Goal: Transaction & Acquisition: Subscribe to service/newsletter

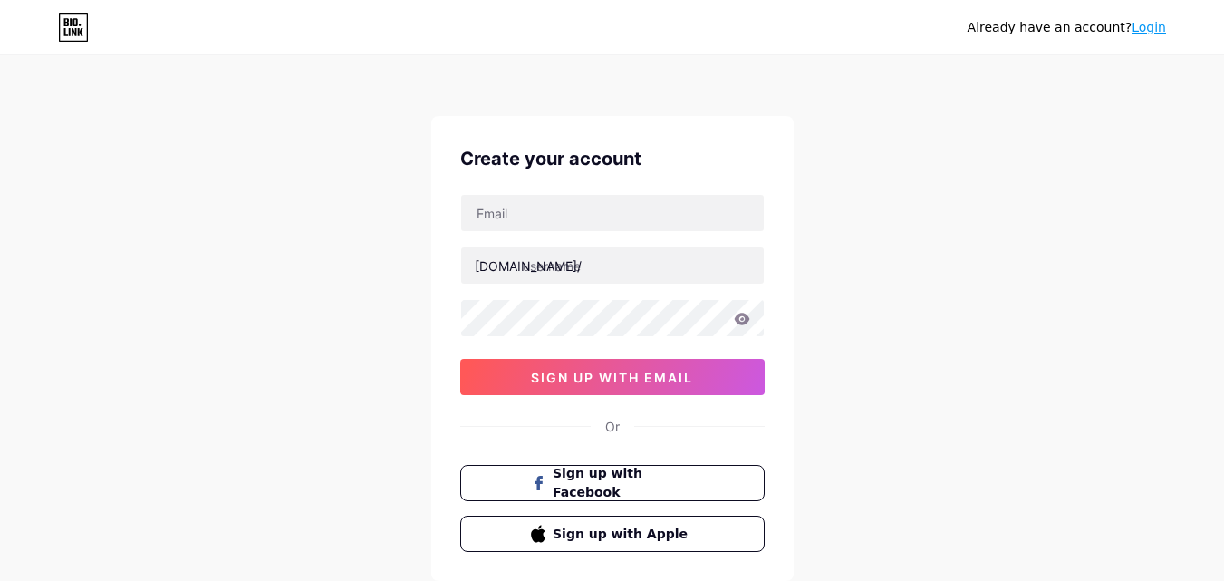
click at [555, 233] on div "[DOMAIN_NAME]/ 0cAFcWeA42SyBs29Bm5bP9N2ng22MBSDz3bHGBrhovnIhkNHlrUCbNDSbbYIrH69…" at bounding box center [612, 294] width 304 height 201
click at [536, 207] on input "text" at bounding box center [612, 213] width 303 height 36
paste input "[EMAIL_ADDRESS][DOMAIN_NAME]"
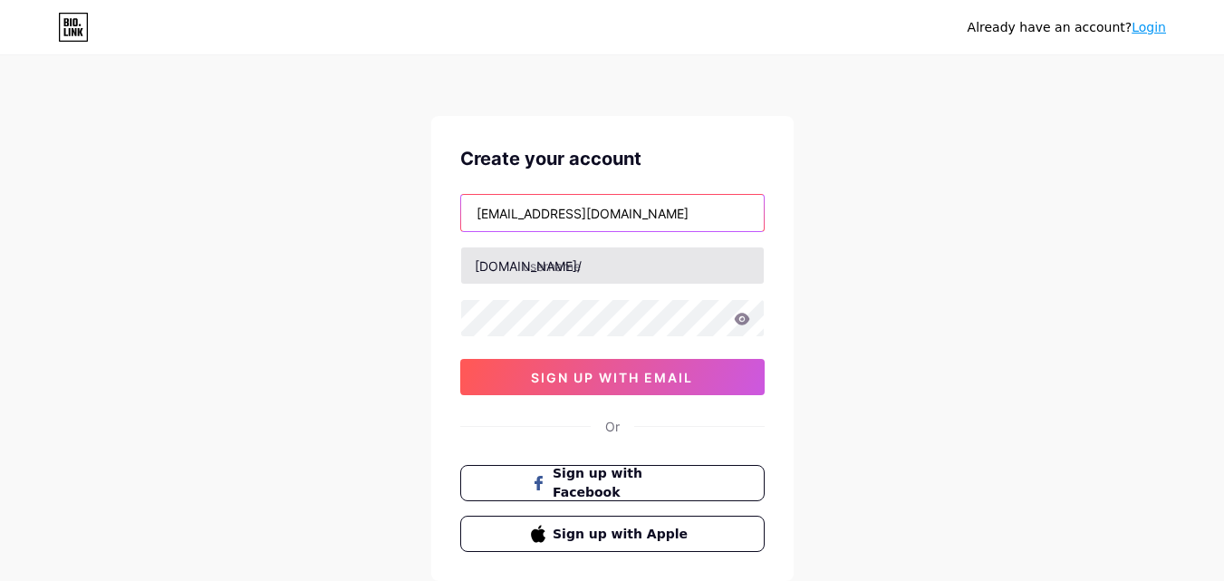
type input "[EMAIL_ADDRESS][DOMAIN_NAME]"
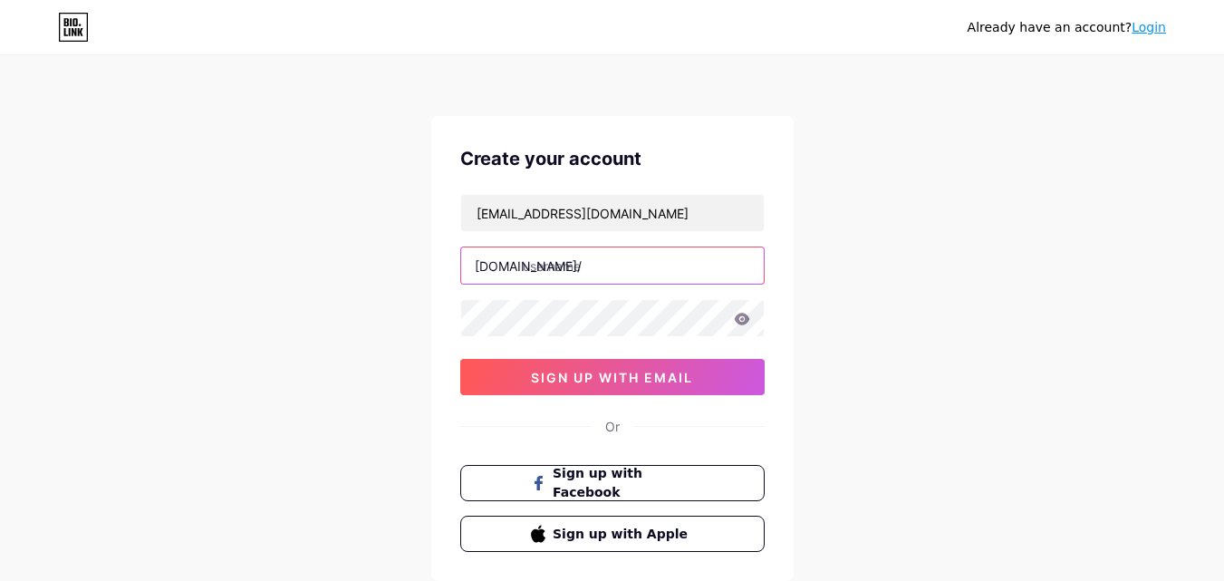
click at [554, 265] on input "text" at bounding box center [612, 265] width 303 height 36
paste input "[DOMAIN_NAME]"
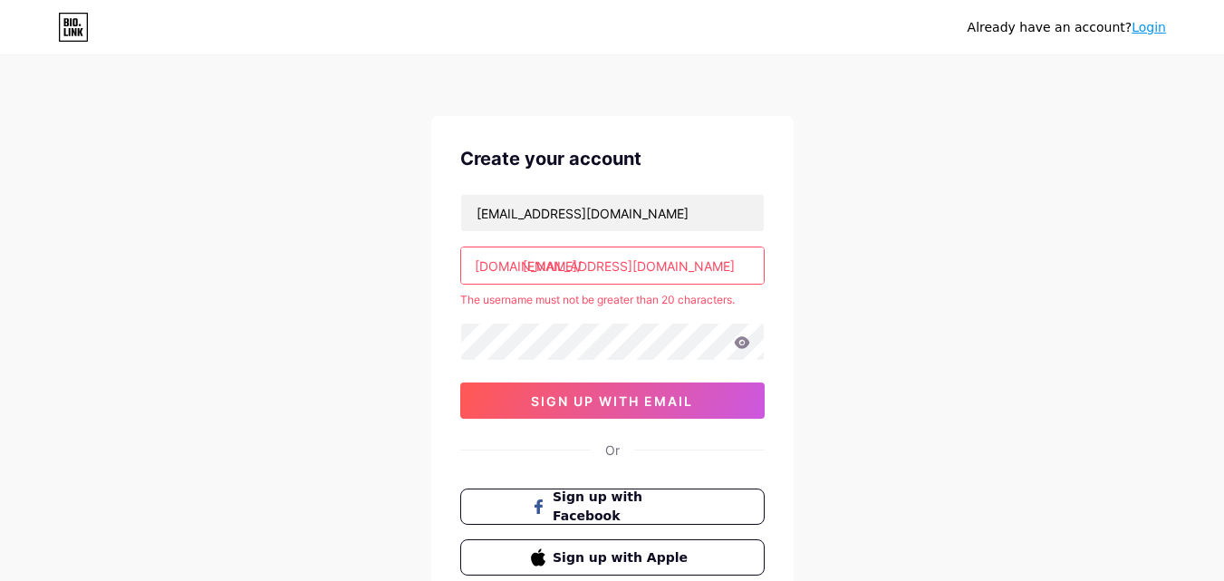
drag, startPoint x: 617, startPoint y: 263, endPoint x: 923, endPoint y: 357, distance: 320.4
click at [923, 357] on div "Already have an account? Login Create your account [EMAIL_ADDRESS][DOMAIN_NAME]…" at bounding box center [612, 358] width 1224 height 717
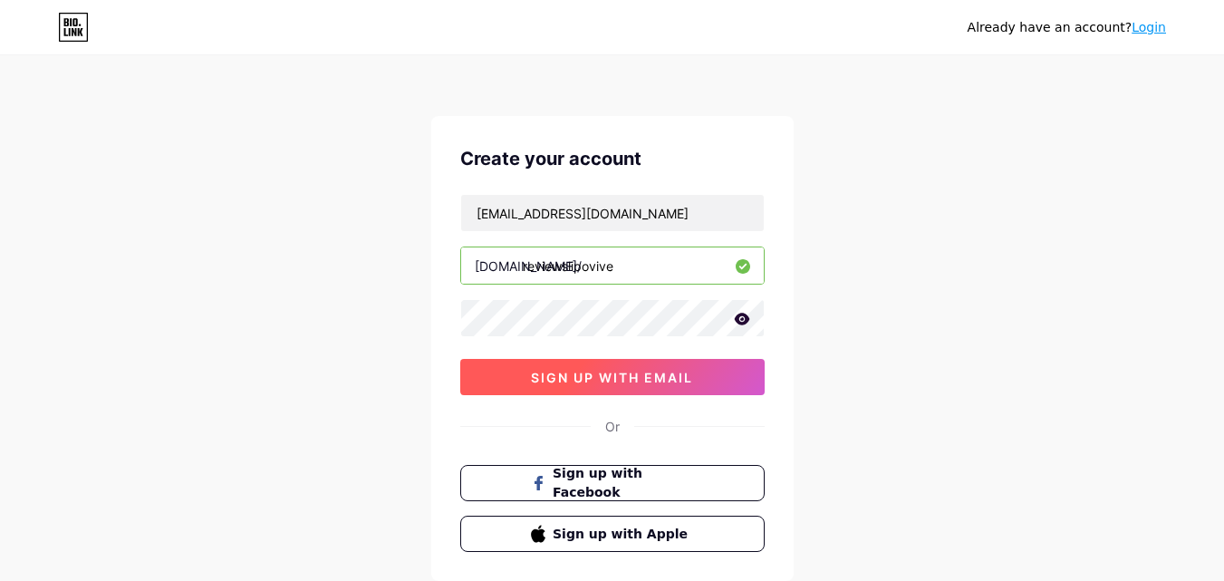
type input "reviewslipovive"
click at [658, 380] on span "sign up with email" at bounding box center [612, 377] width 162 height 15
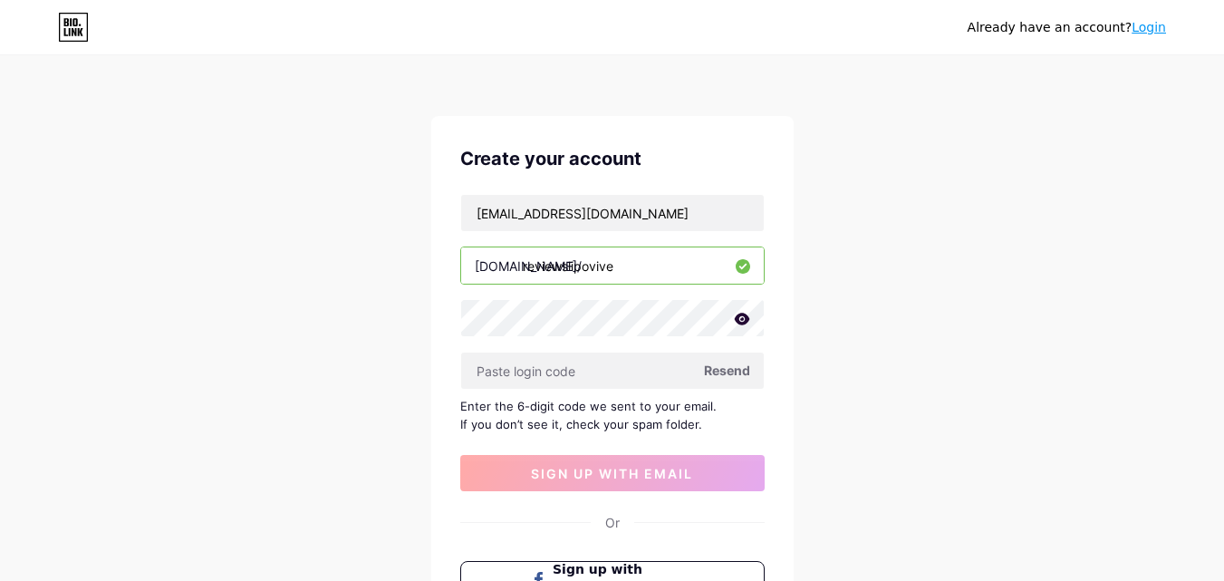
scroll to position [91, 0]
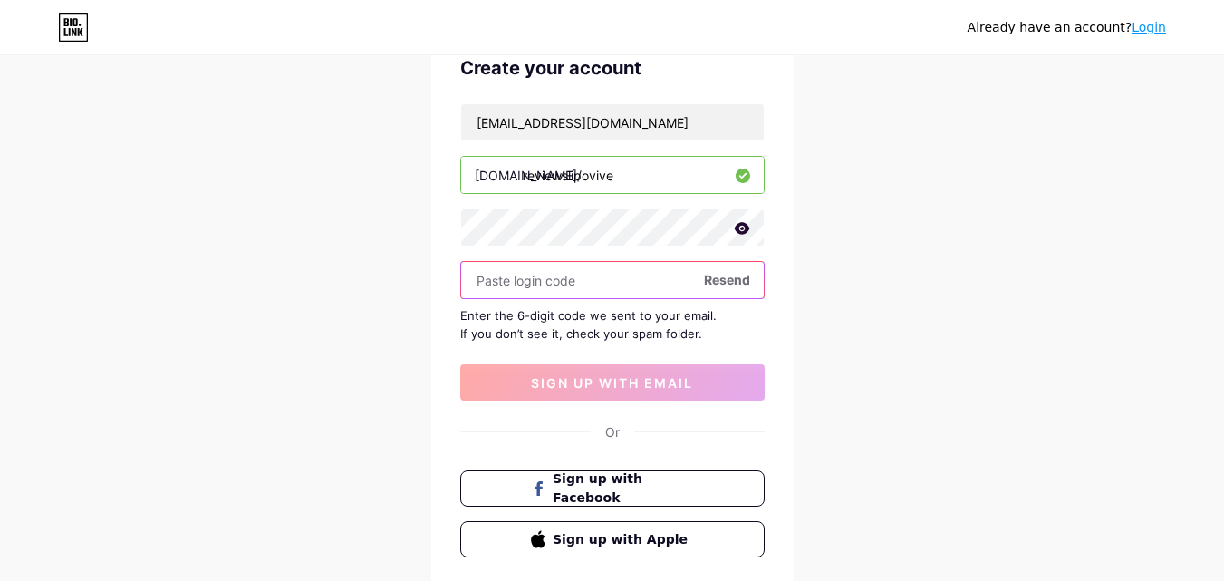
paste input "799554"
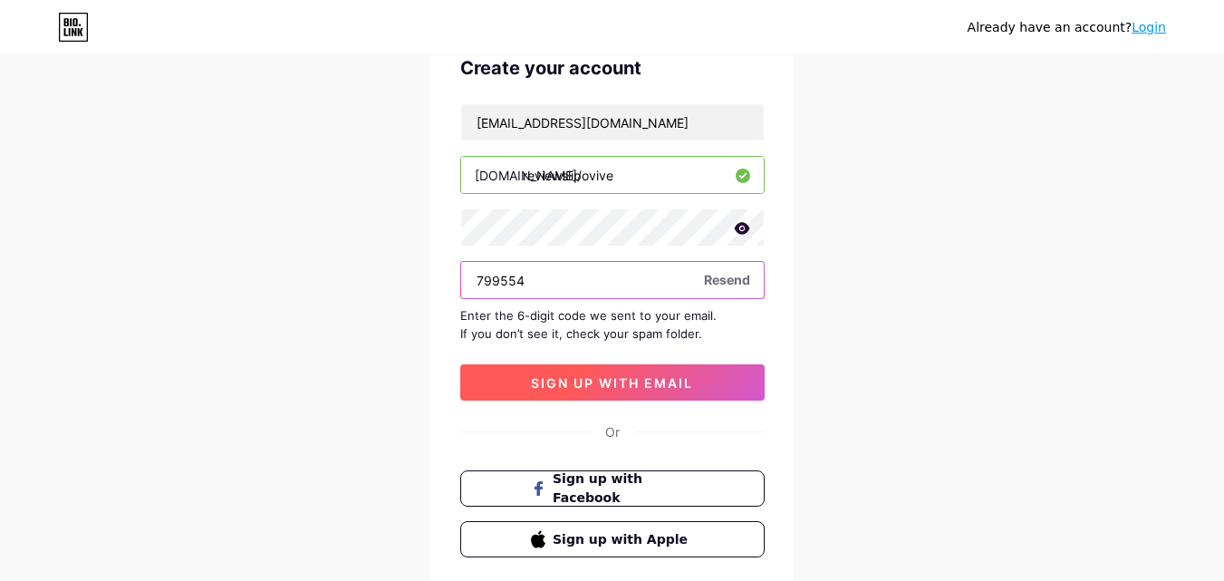
type input "799554"
click at [576, 379] on span "sign up with email" at bounding box center [612, 382] width 162 height 15
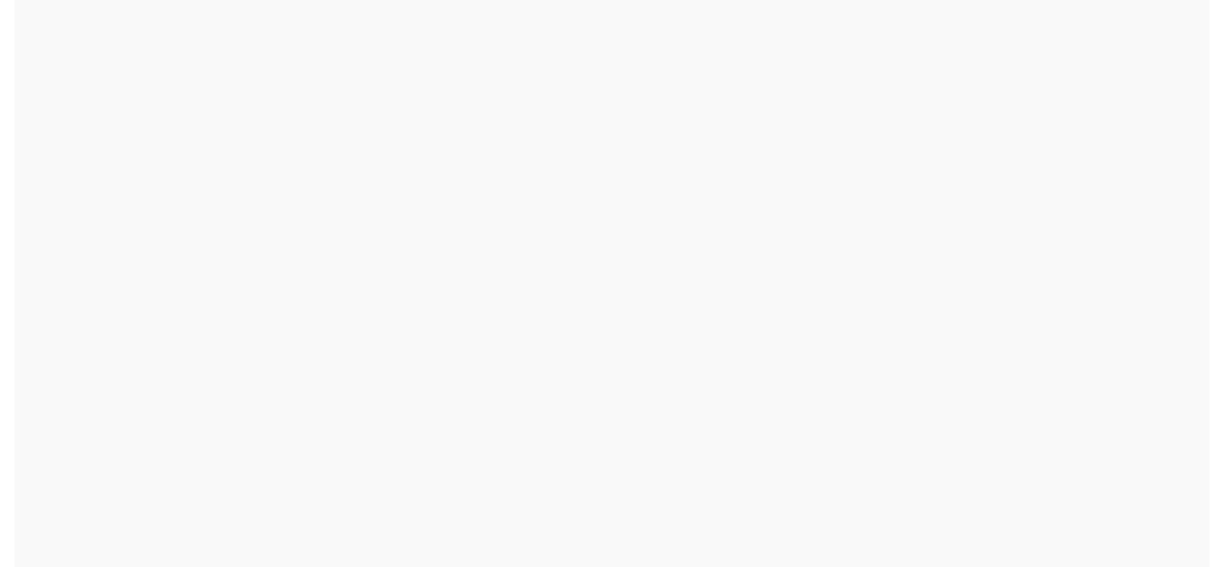
scroll to position [0, 0]
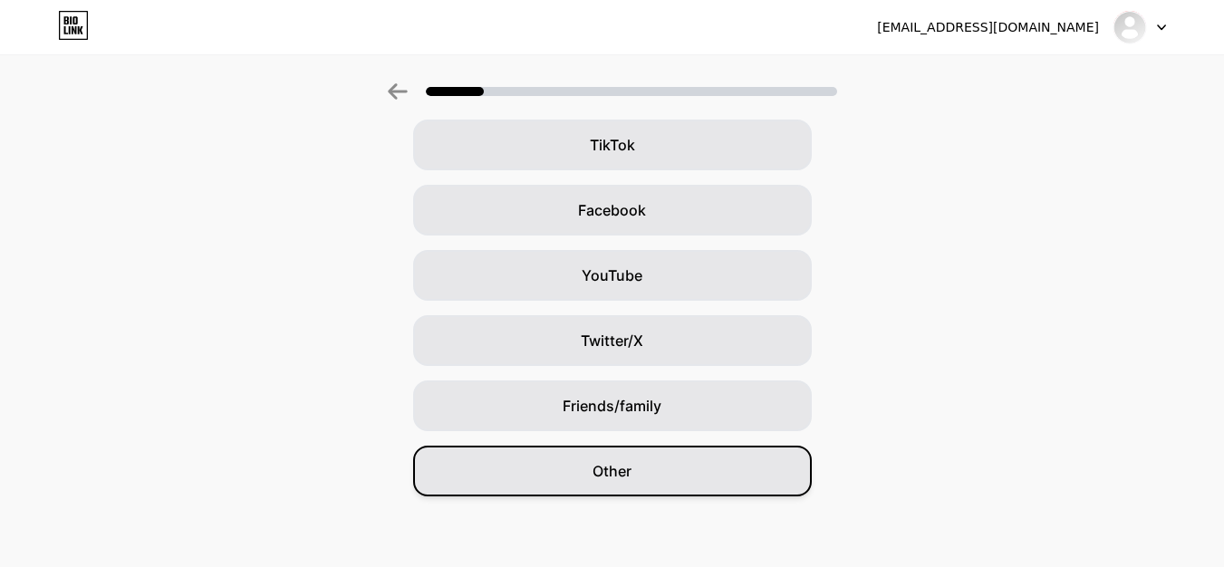
scroll to position [214, 0]
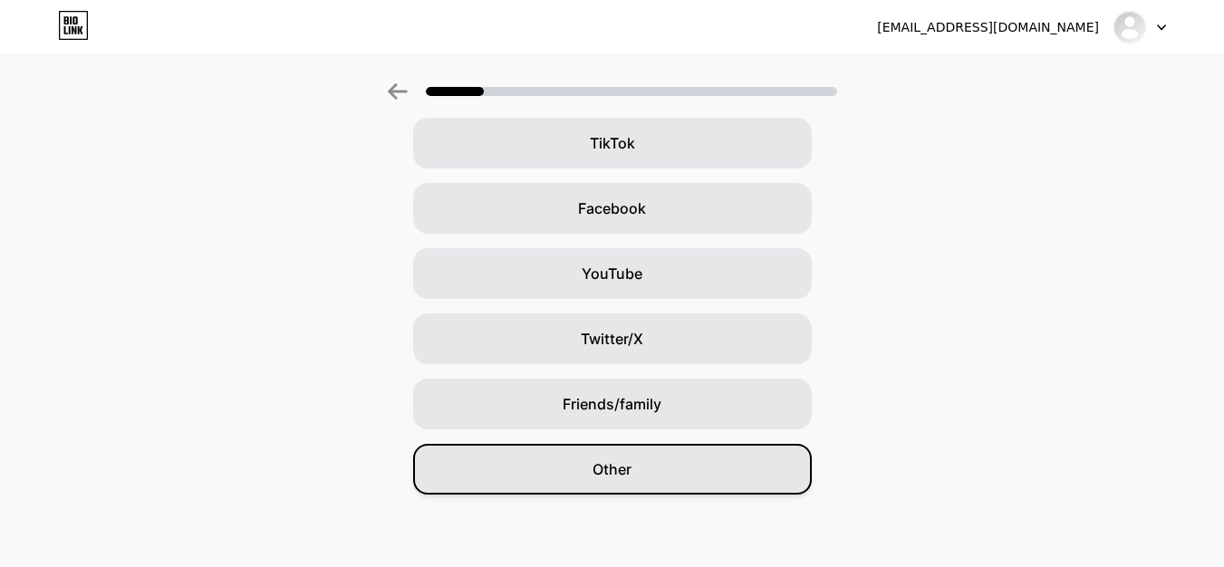
click at [624, 479] on span "Other" at bounding box center [611, 469] width 39 height 22
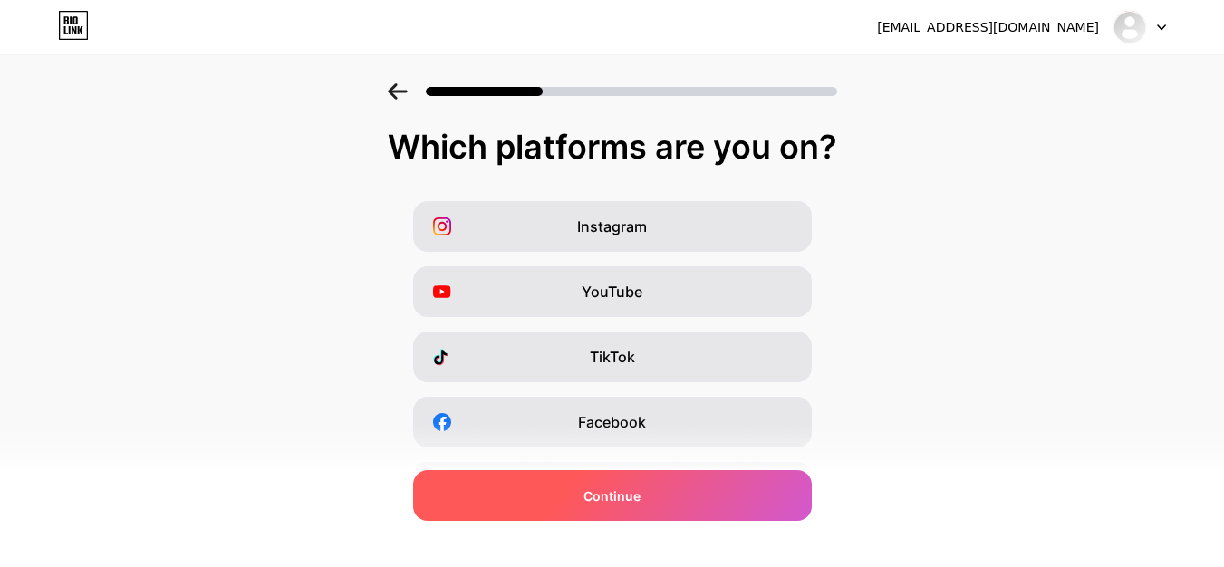
click at [647, 506] on div "Continue" at bounding box center [612, 495] width 399 height 51
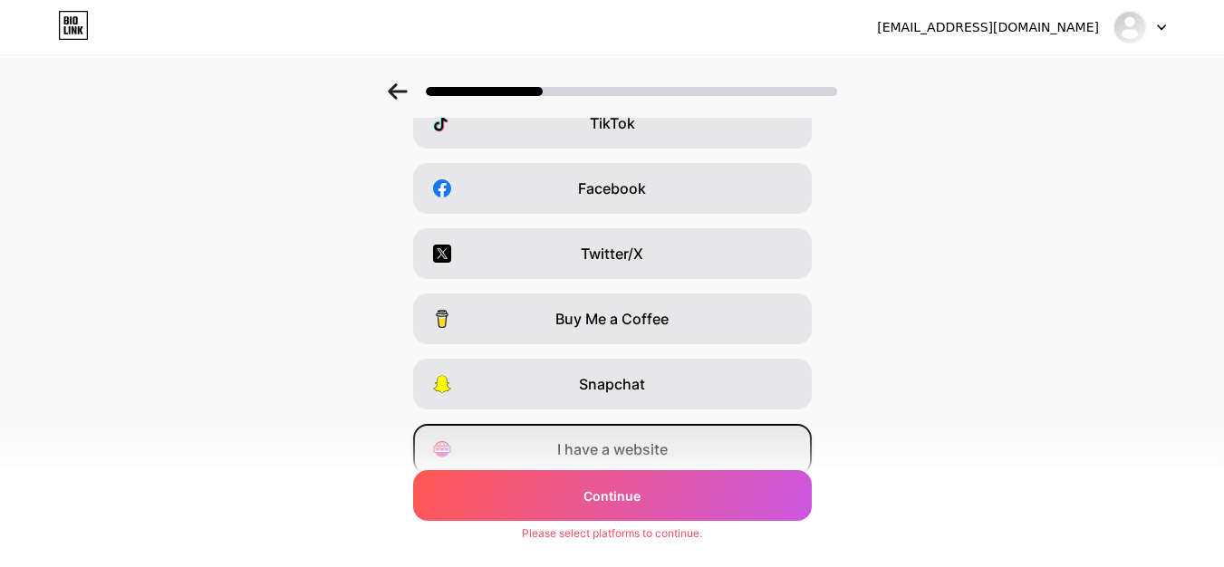
scroll to position [304, 0]
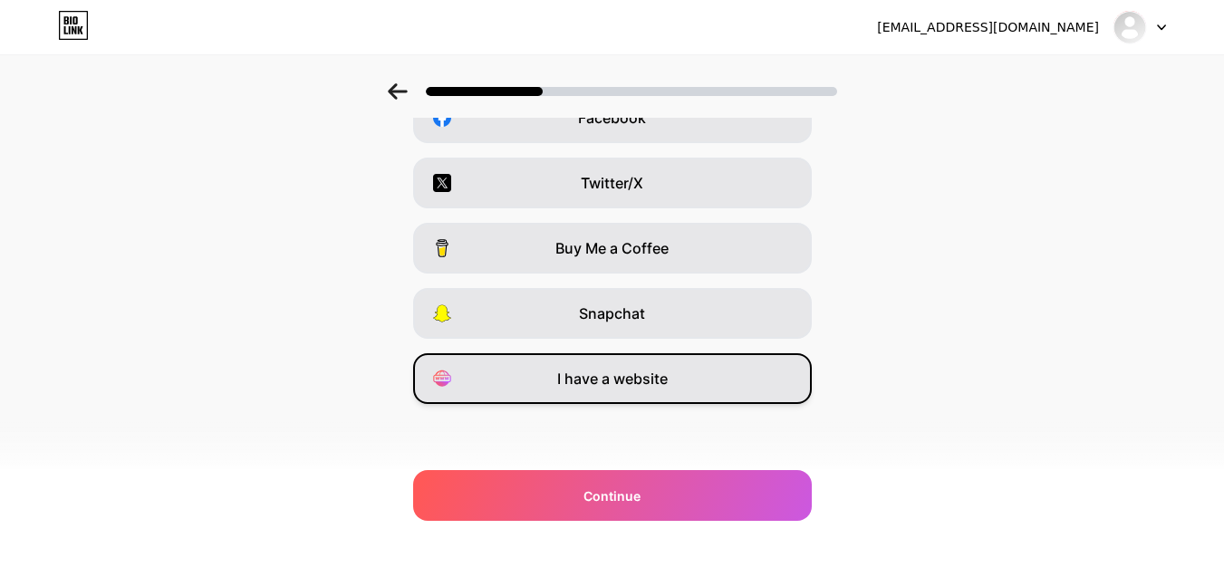
click at [660, 390] on div "I have a website" at bounding box center [612, 378] width 399 height 51
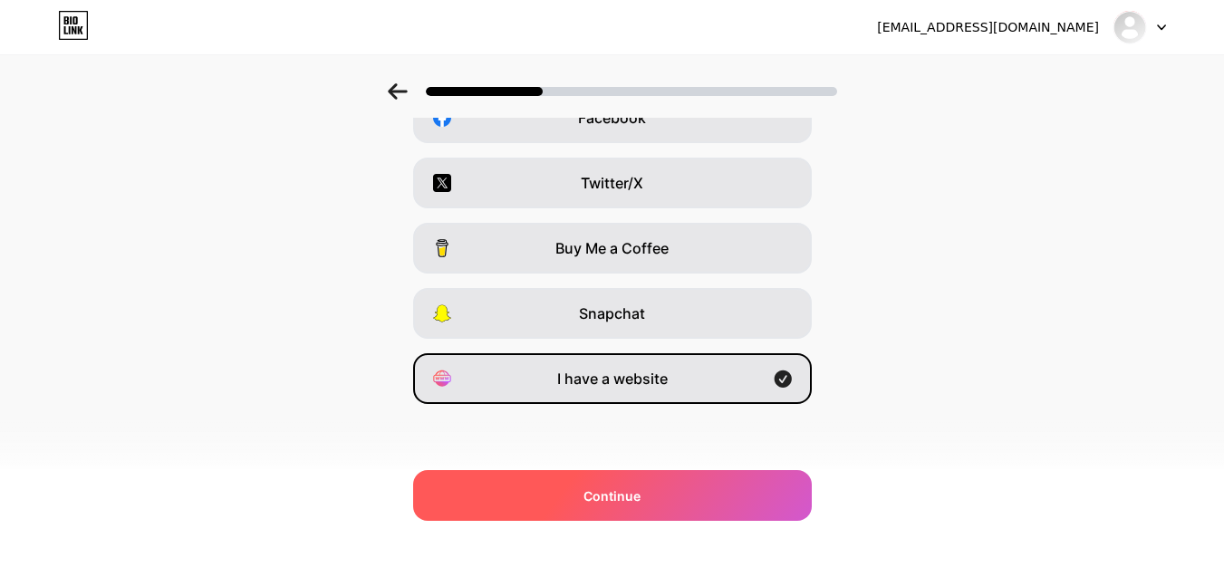
click at [653, 504] on div "Continue" at bounding box center [612, 495] width 399 height 51
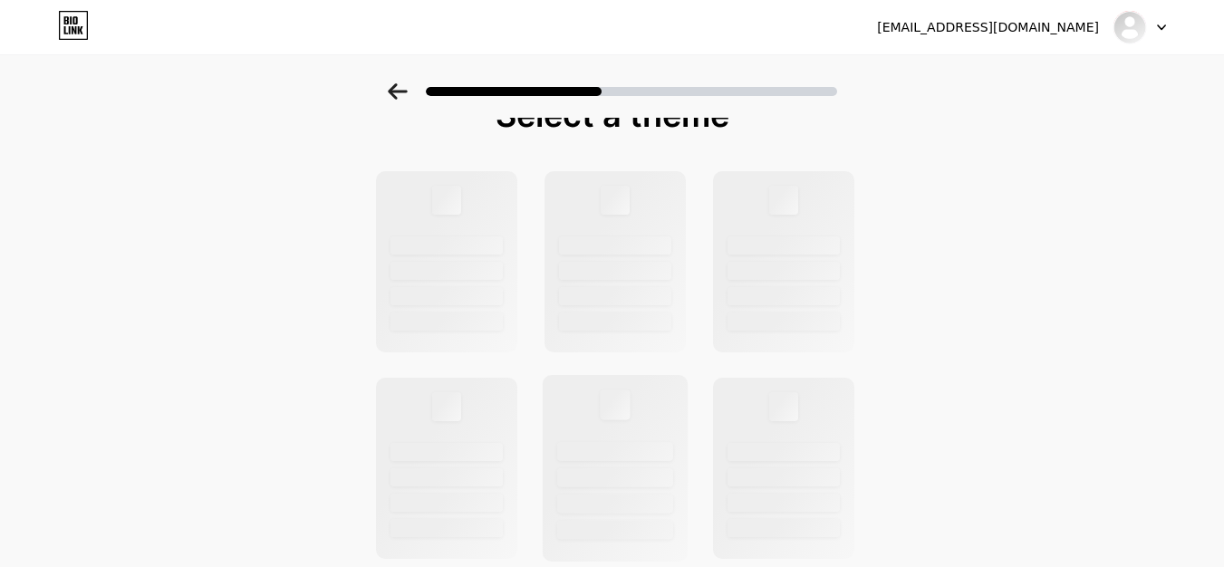
scroll to position [0, 0]
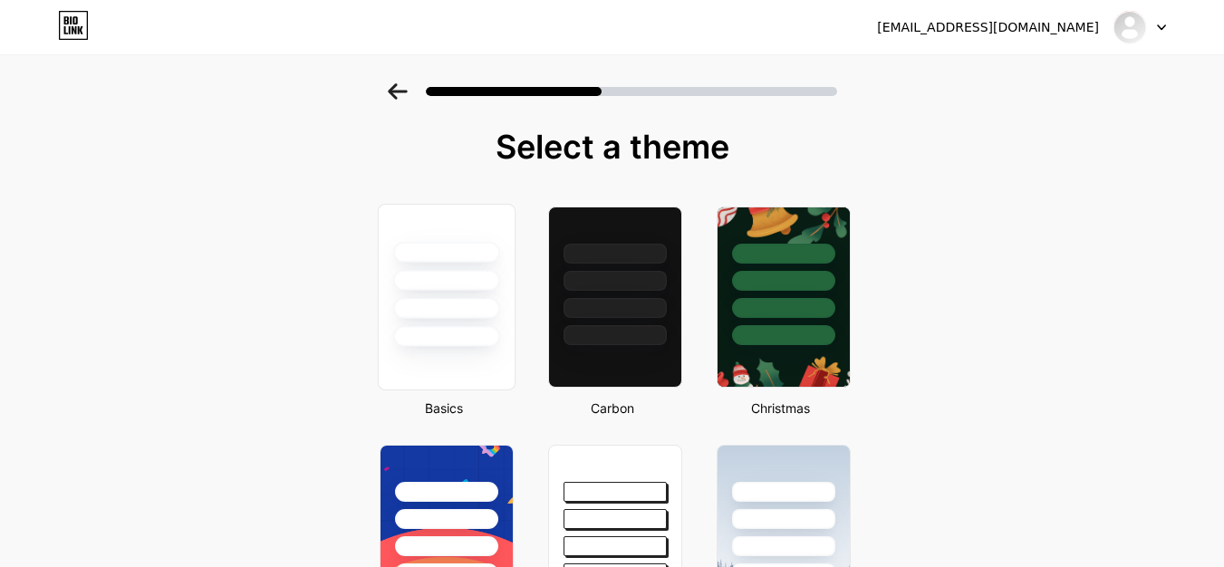
click at [456, 335] on div at bounding box center [446, 336] width 106 height 21
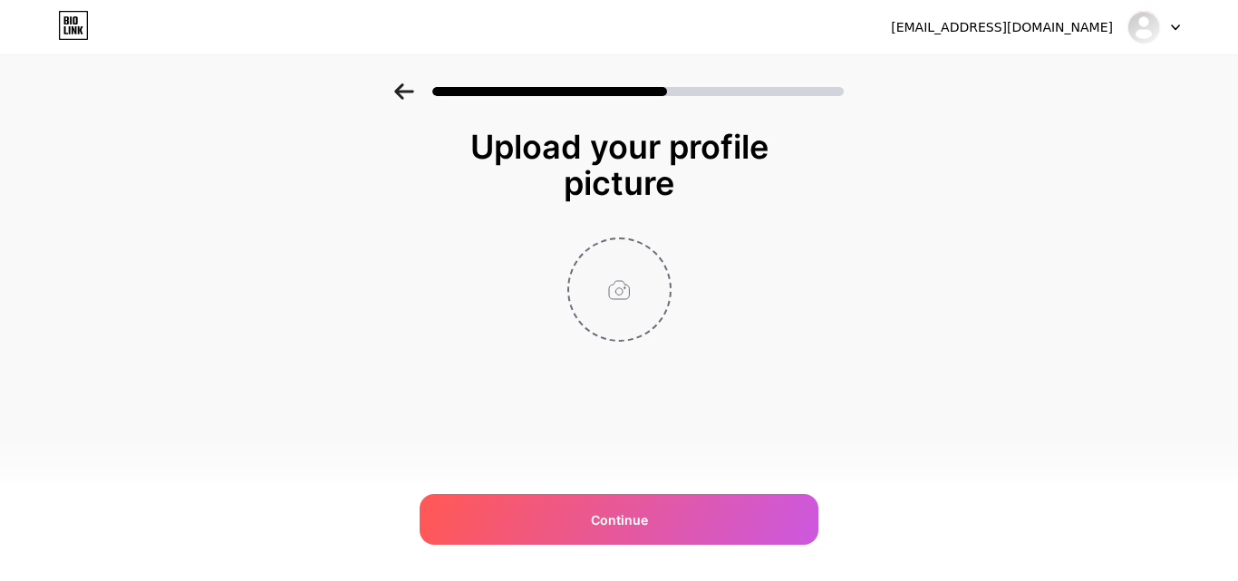
click at [583, 262] on input "file" at bounding box center [619, 289] width 101 height 101
type input "C:\fakepath\lipovive reviews6.jpg"
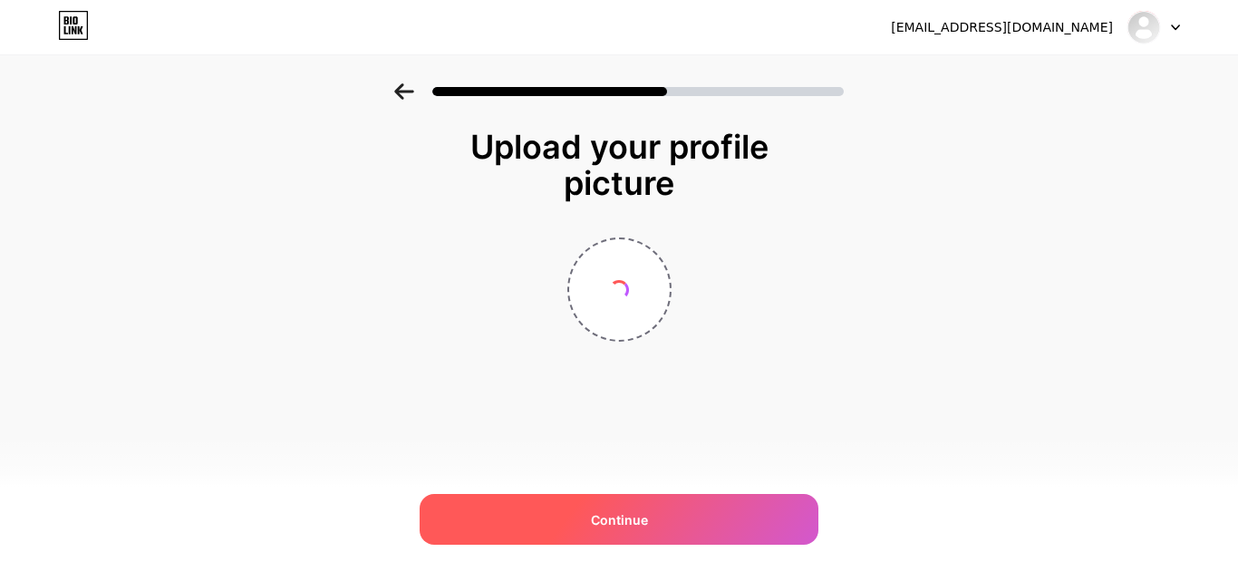
click at [650, 516] on div "Continue" at bounding box center [618, 519] width 399 height 51
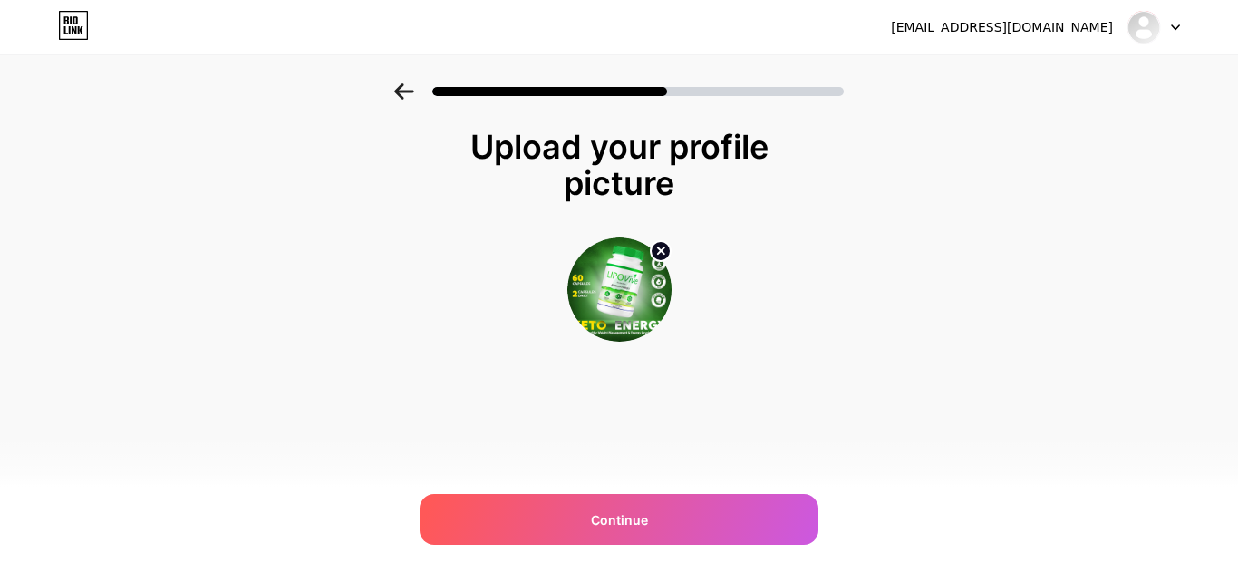
click at [623, 287] on img at bounding box center [619, 289] width 104 height 104
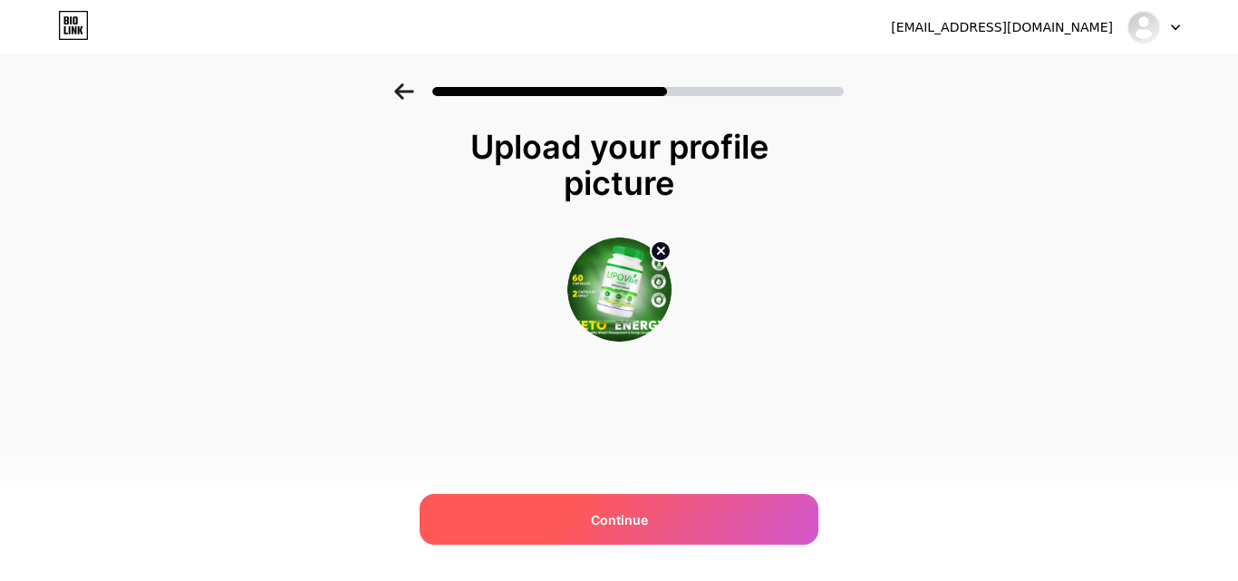
click at [654, 523] on div "Continue" at bounding box center [618, 519] width 399 height 51
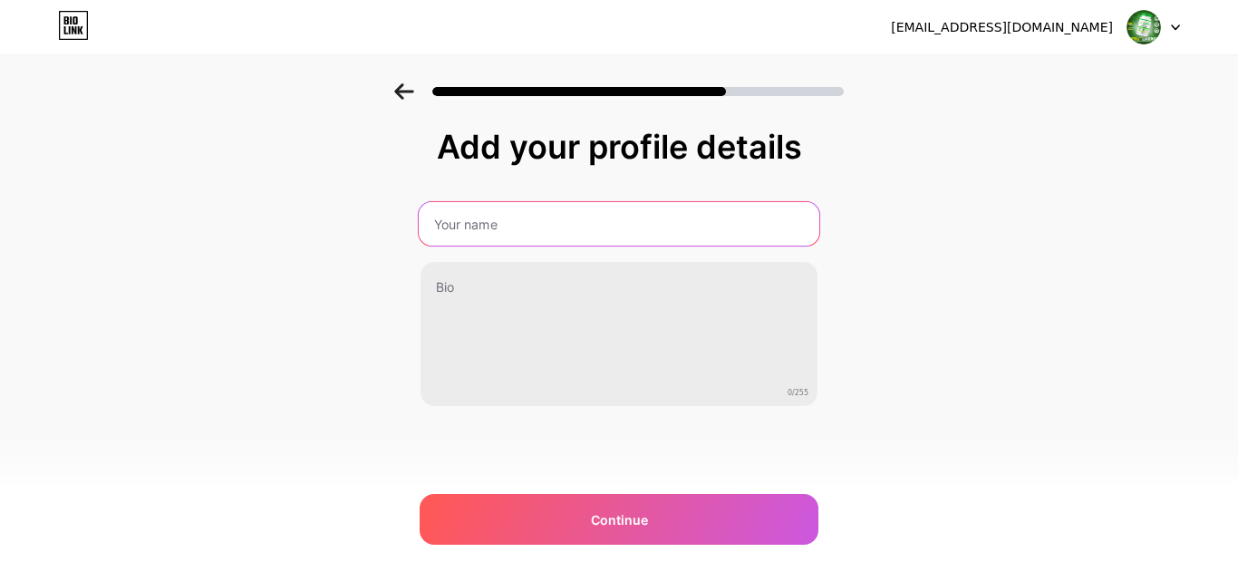
click at [479, 234] on input "text" at bounding box center [619, 223] width 400 height 43
paste input "Lipovive"
type input "Lipovive"
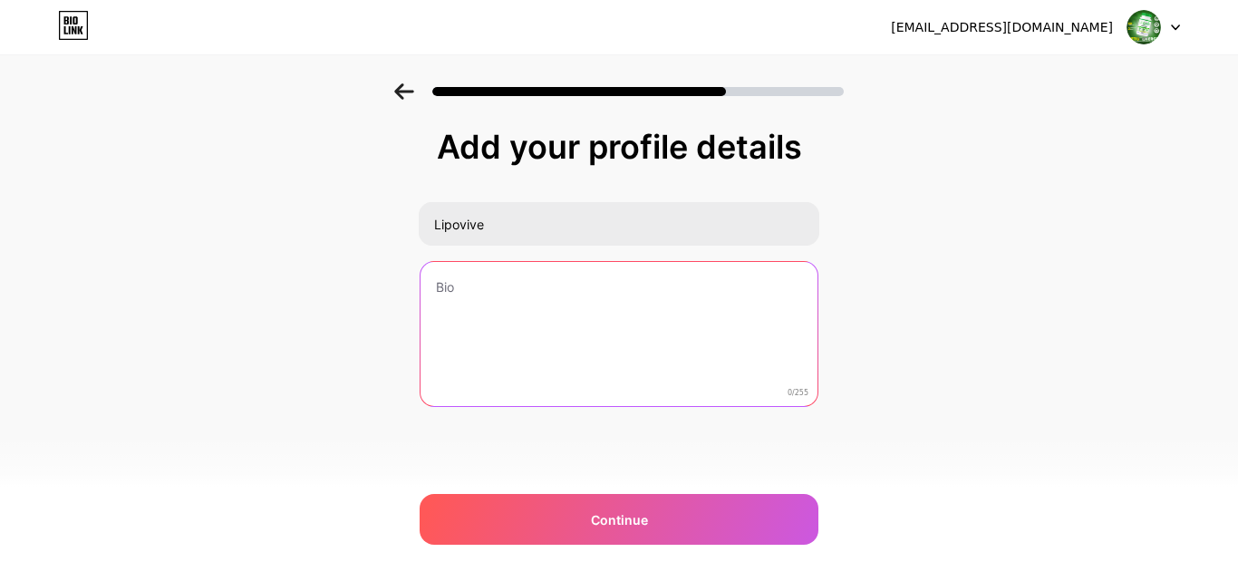
click at [452, 325] on textarea at bounding box center [618, 335] width 397 height 146
paste textarea "Lipovive is a powerful weight management supplement designed to naturally suppo…"
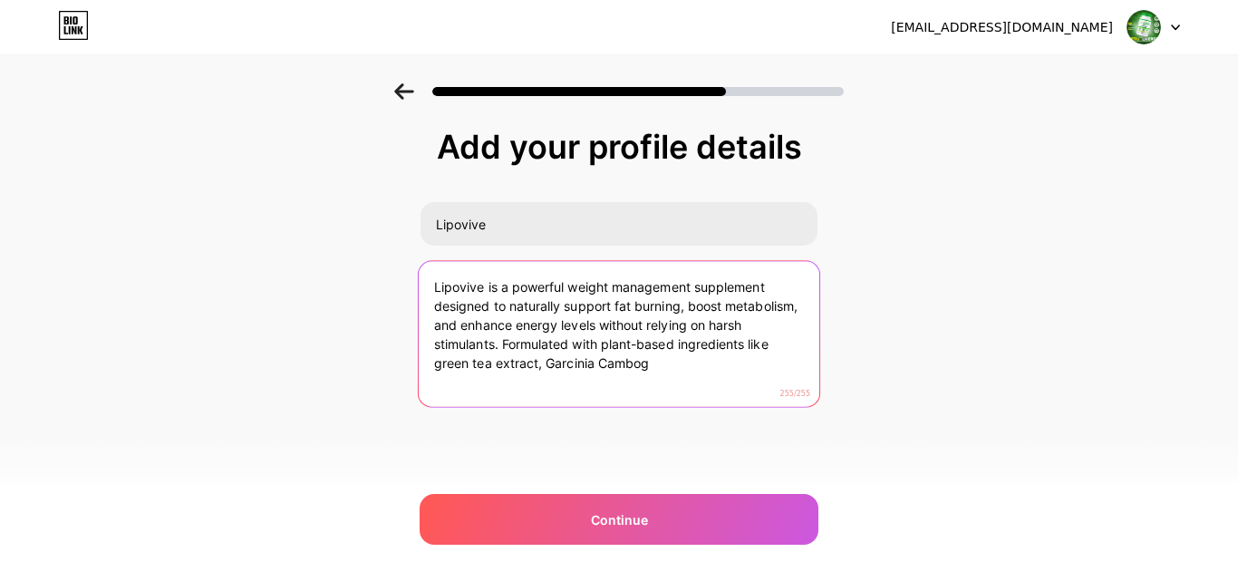
click at [624, 320] on textarea "Lipovive is a powerful weight management supplement designed to naturally suppo…" at bounding box center [619, 335] width 400 height 148
paste textarea "suitable for adults who feel low in energy, struggle with weight management, or…"
drag, startPoint x: 484, startPoint y: 371, endPoint x: 400, endPoint y: 371, distance: 83.3
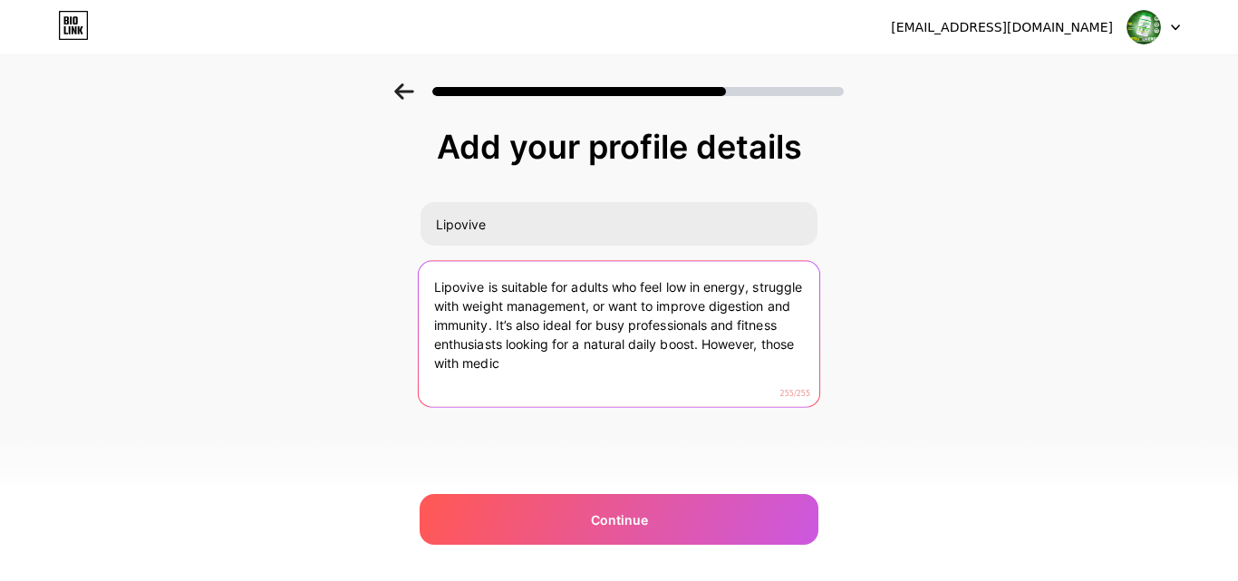
click at [400, 371] on div "Add your profile details Lipovive Lipovive is suitable for adults who feel low …" at bounding box center [619, 290] width 1238 height 414
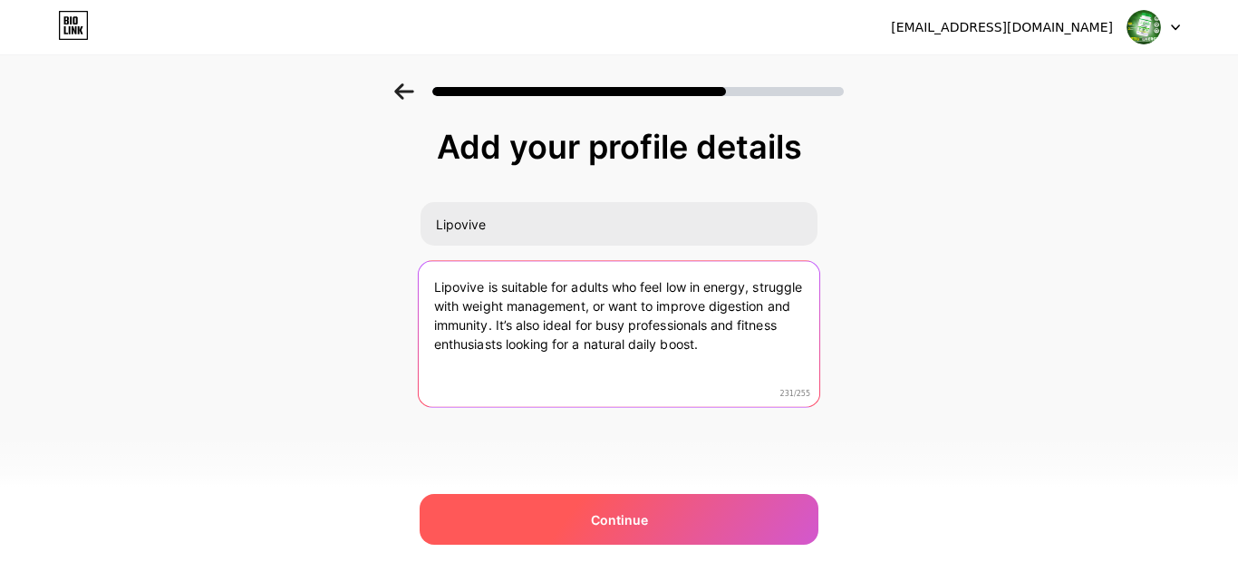
type textarea "Lipovive is suitable for adults who feel low in energy, struggle with weight ma…"
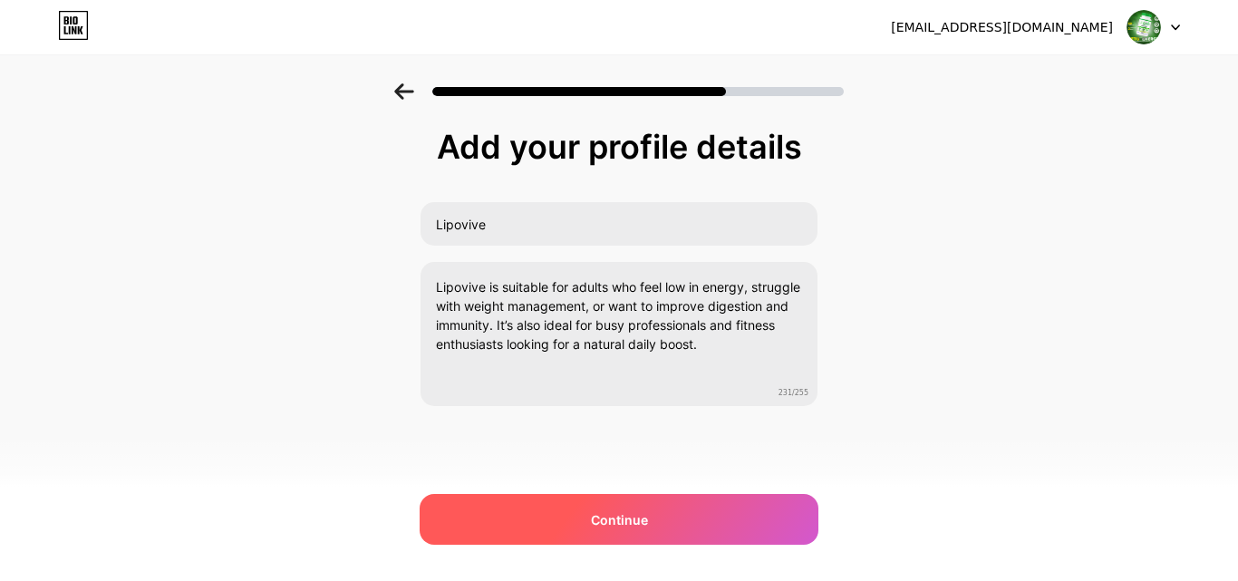
click at [627, 505] on div "Continue" at bounding box center [618, 519] width 399 height 51
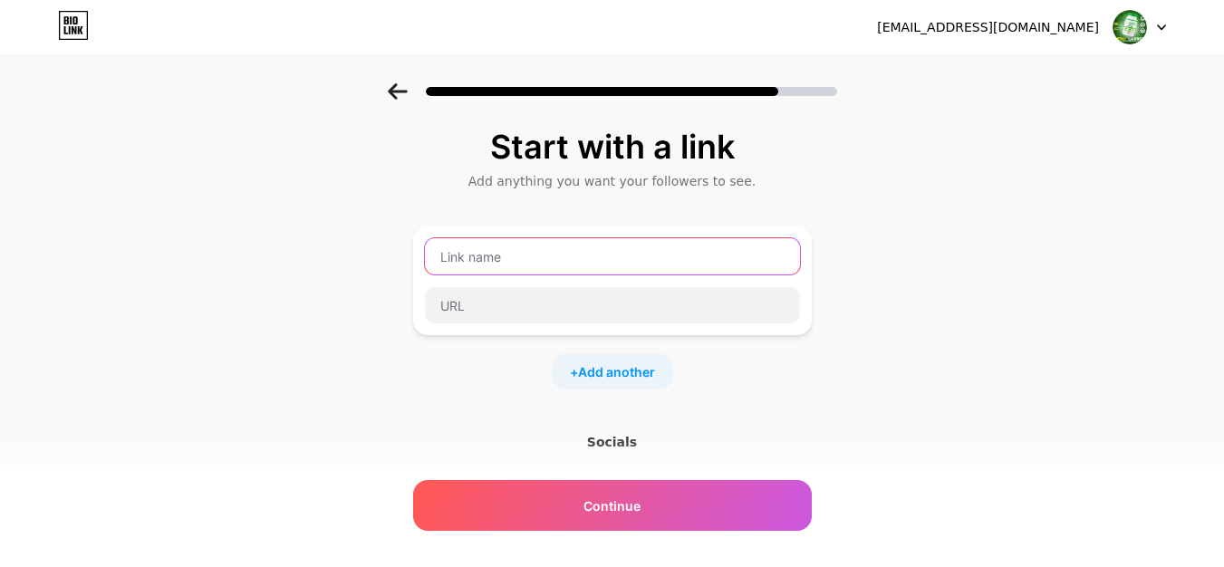
click at [522, 265] on input "text" at bounding box center [612, 256] width 375 height 36
paste input "Lipovive"
type input "Lipovive"
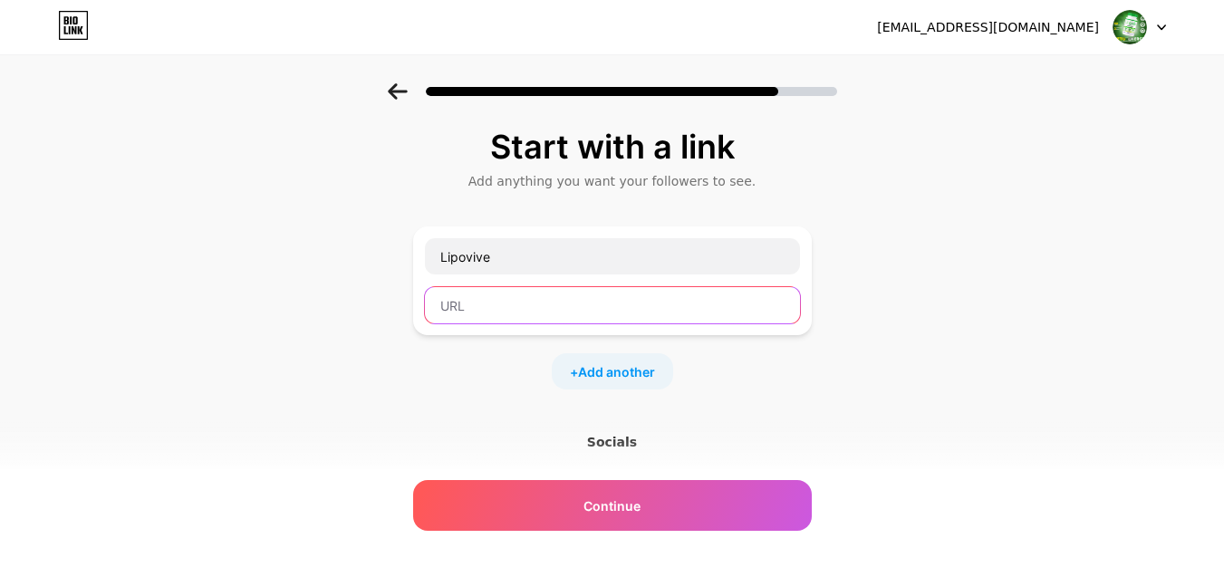
click at [478, 313] on input "text" at bounding box center [612, 305] width 375 height 36
paste input "[URL][DOMAIN_NAME]"
type input "[URL][DOMAIN_NAME]"
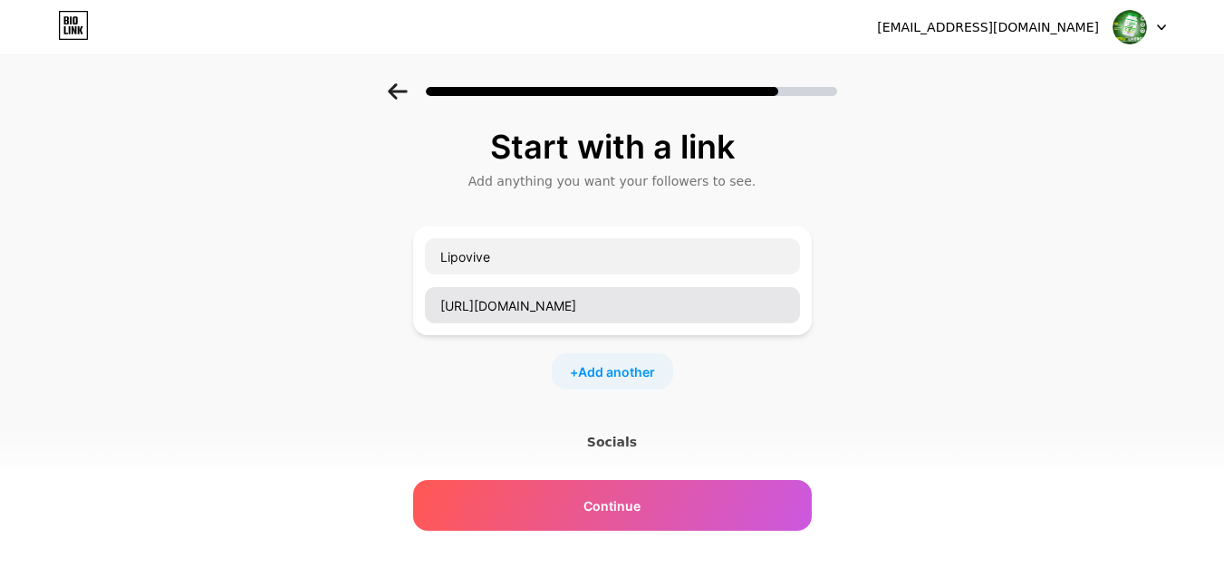
scroll to position [0, 0]
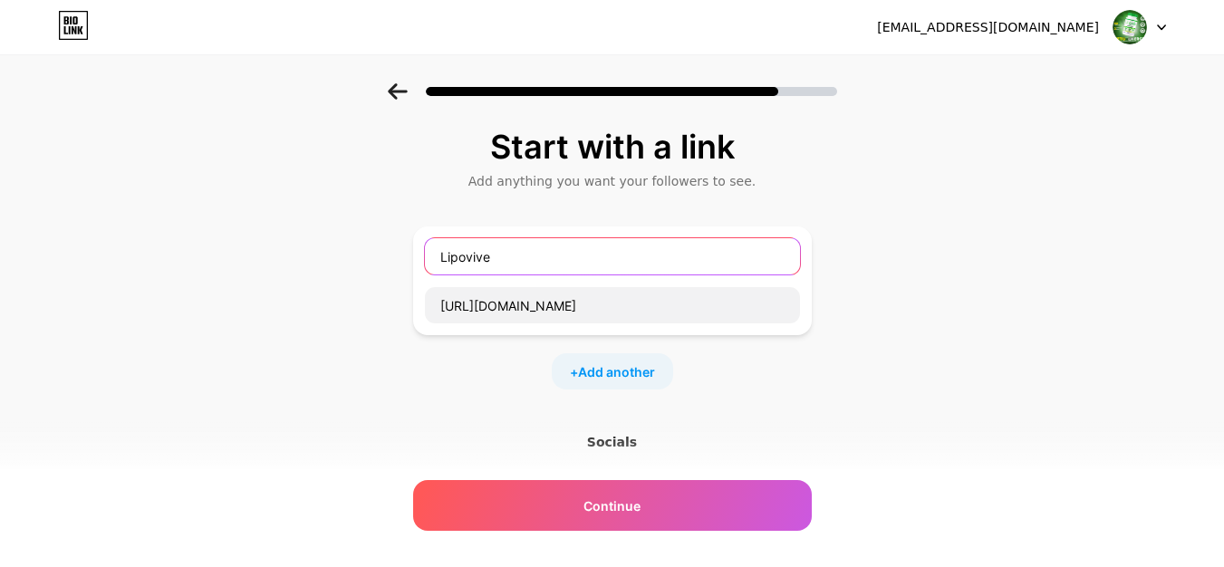
click at [520, 250] on input "Lipovive" at bounding box center [612, 256] width 375 height 36
paste input "Official websit"
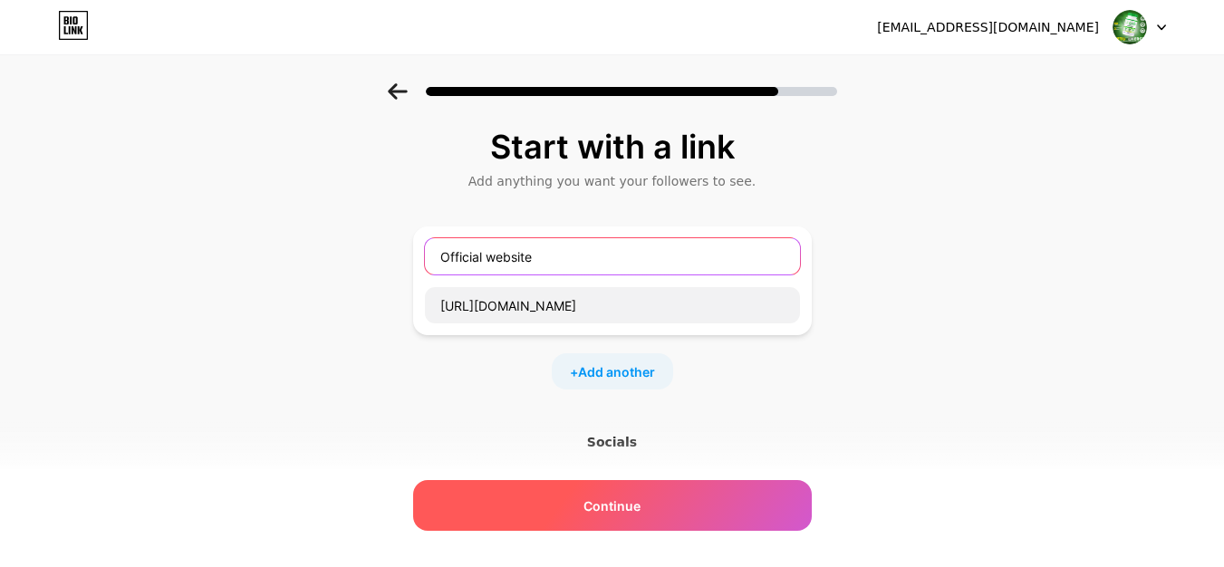
type input "Official website"
click at [546, 498] on div "Continue" at bounding box center [612, 505] width 399 height 51
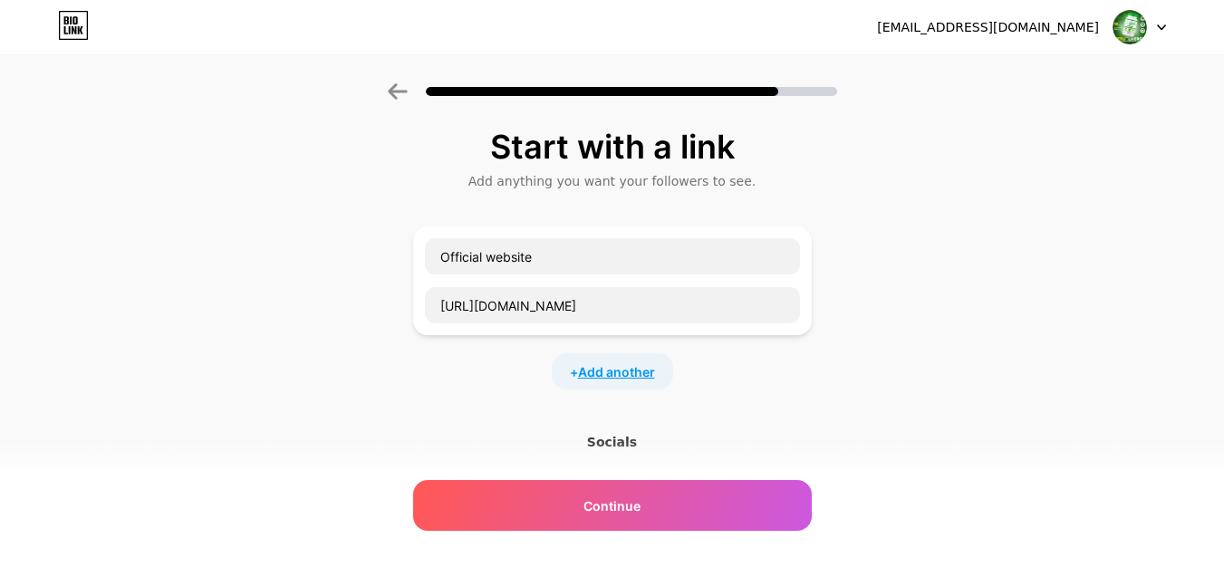
click at [603, 380] on span "Add another" at bounding box center [616, 371] width 77 height 19
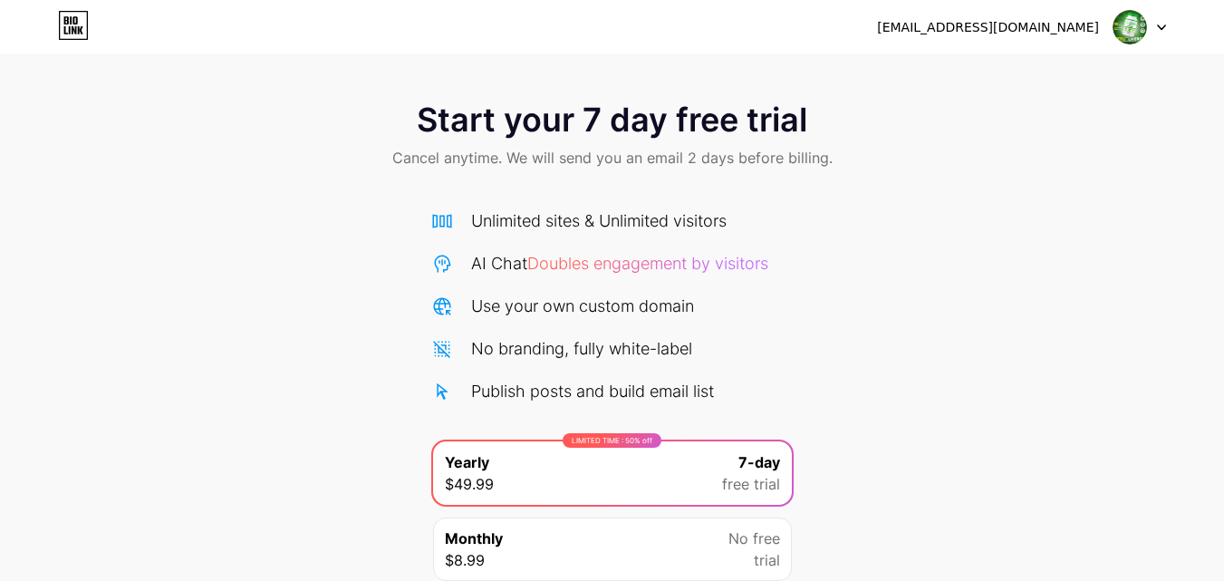
click at [1141, 34] on img at bounding box center [1129, 27] width 34 height 34
click at [1182, 26] on div "[EMAIL_ADDRESS][DOMAIN_NAME] Logout" at bounding box center [612, 27] width 1224 height 33
click at [1167, 28] on div "[EMAIL_ADDRESS][DOMAIN_NAME] Logout" at bounding box center [612, 27] width 1224 height 33
click at [1161, 29] on icon at bounding box center [1161, 27] width 7 height 5
click at [1011, 18] on div "[EMAIL_ADDRESS][DOMAIN_NAME]" at bounding box center [988, 27] width 222 height 19
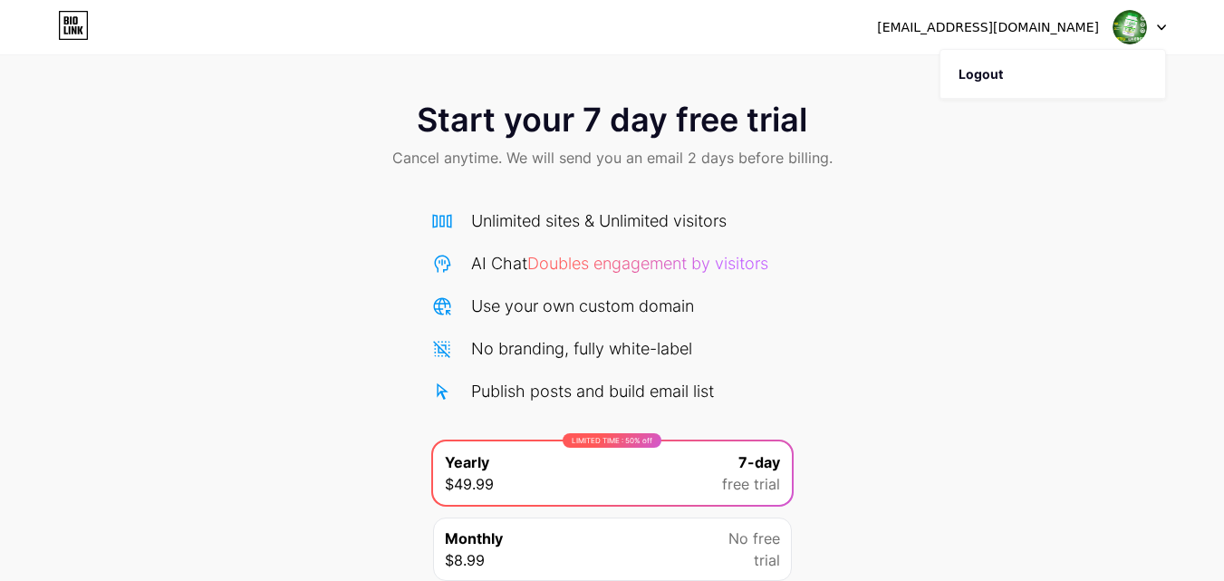
click at [79, 13] on icon at bounding box center [73, 25] width 31 height 29
click at [1118, 38] on img at bounding box center [1129, 27] width 34 height 34
click at [1037, 19] on div "[EMAIL_ADDRESS][DOMAIN_NAME]" at bounding box center [988, 27] width 222 height 19
click at [1163, 30] on icon at bounding box center [1161, 27] width 9 height 6
click at [1164, 30] on icon at bounding box center [1161, 27] width 9 height 6
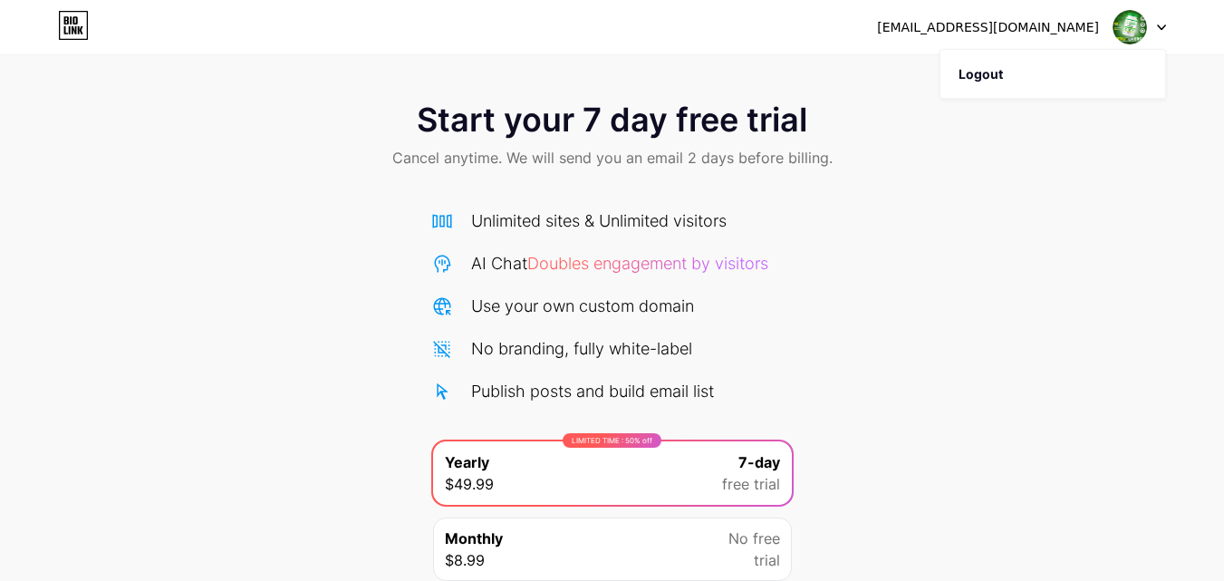
click at [1139, 31] on img at bounding box center [1129, 27] width 34 height 34
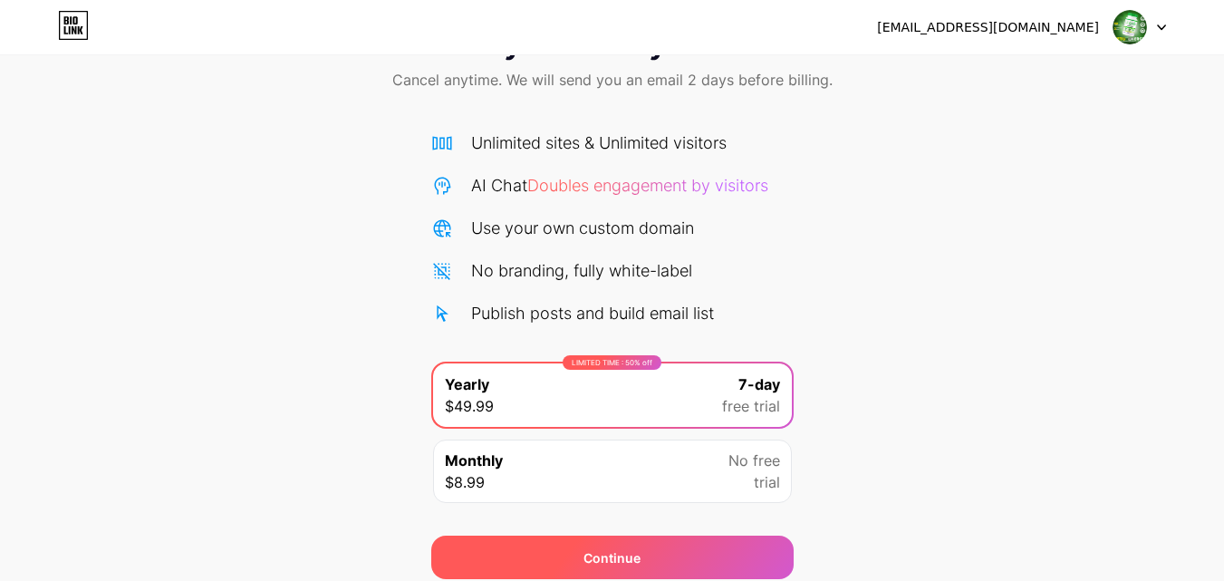
scroll to position [149, 0]
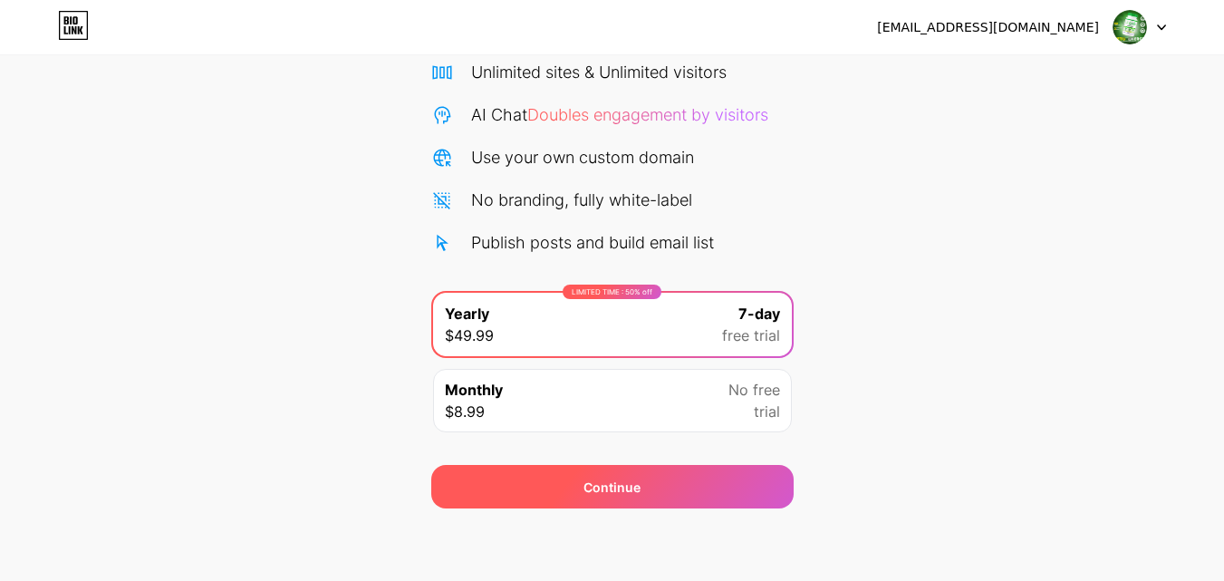
click at [552, 491] on div "Continue" at bounding box center [612, 486] width 362 height 43
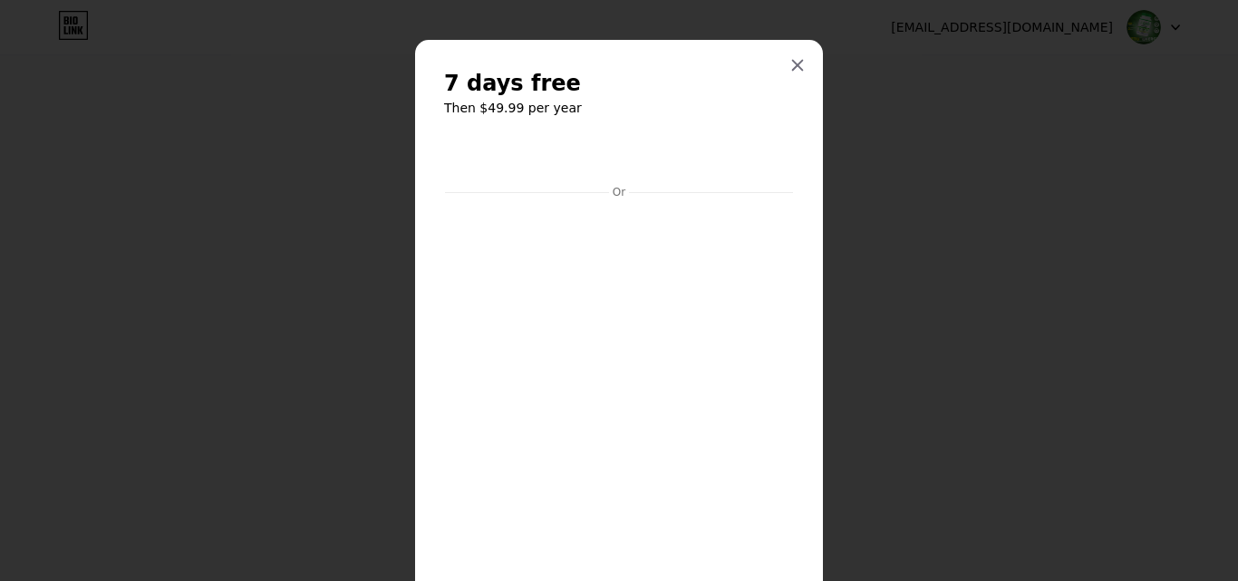
click at [795, 179] on div "7 days free Then $49.99 per year Or Start trial" at bounding box center [619, 382] width 408 height 684
click at [790, 66] on icon at bounding box center [797, 65] width 14 height 14
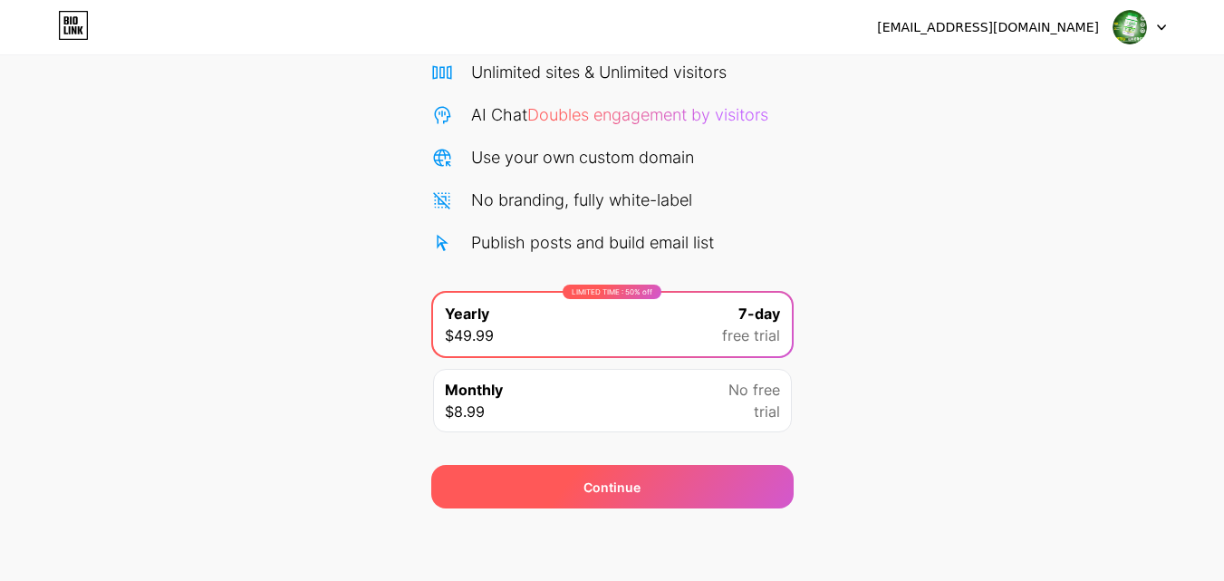
click at [573, 496] on div "Continue" at bounding box center [612, 486] width 362 height 43
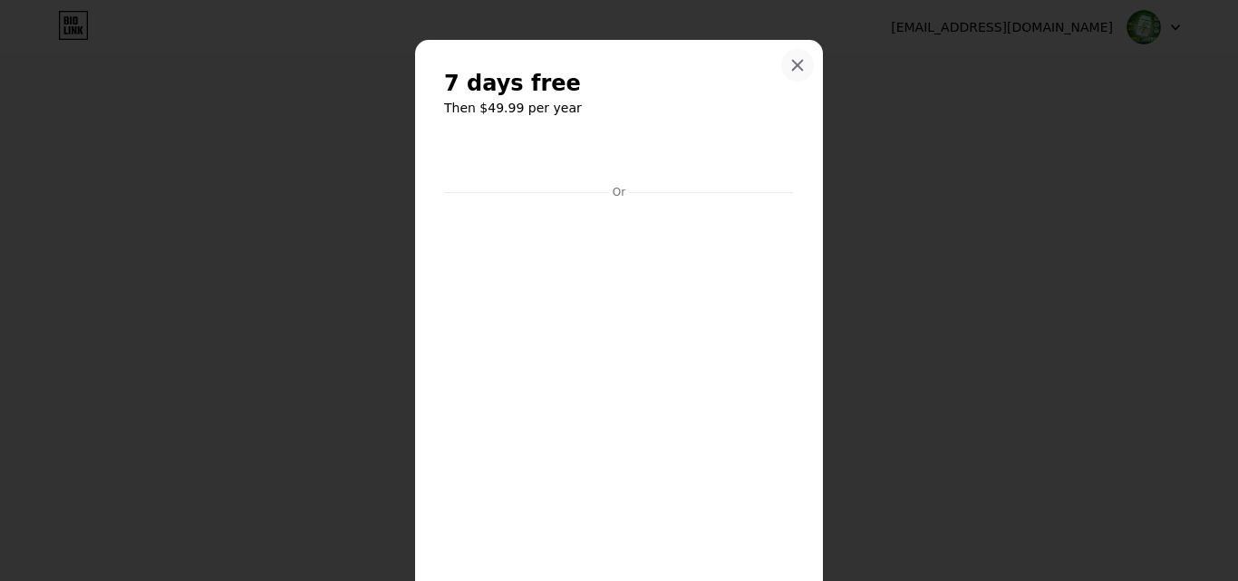
click at [799, 57] on div at bounding box center [797, 65] width 33 height 33
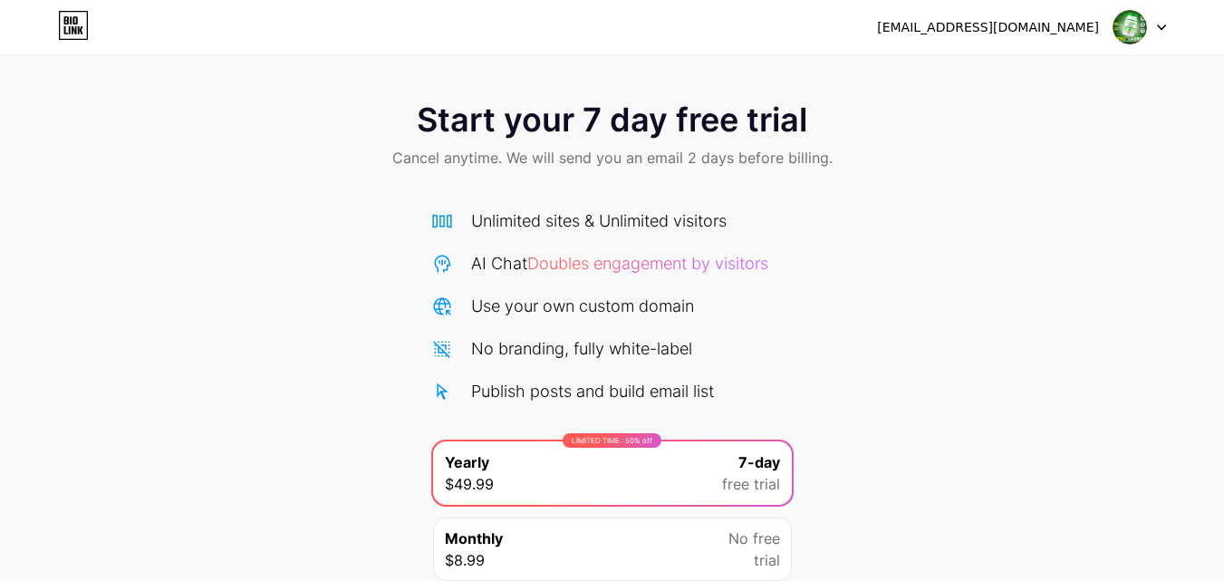
click at [631, 255] on span "Doubles engagement by visitors" at bounding box center [647, 263] width 241 height 19
click at [1122, 33] on img at bounding box center [1129, 27] width 34 height 34
click at [1167, 29] on div "[EMAIL_ADDRESS][DOMAIN_NAME] Logout" at bounding box center [612, 27] width 1224 height 33
click at [1163, 30] on icon at bounding box center [1161, 27] width 9 height 6
click at [1003, 19] on div "[EMAIL_ADDRESS][DOMAIN_NAME]" at bounding box center [988, 27] width 222 height 19
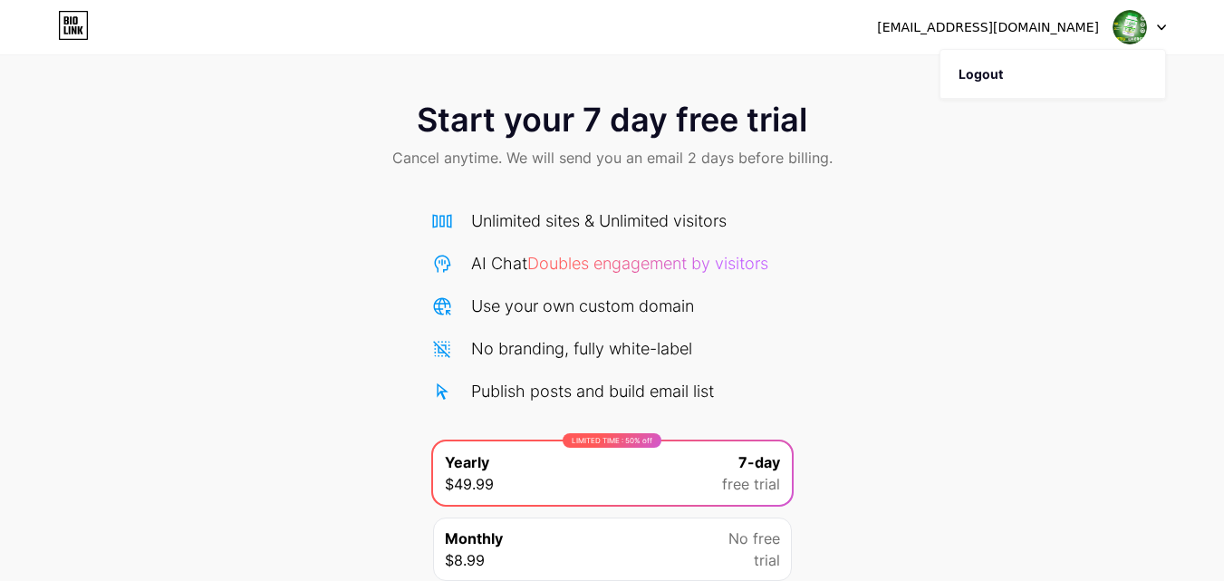
click at [1008, 30] on div "[EMAIL_ADDRESS][DOMAIN_NAME]" at bounding box center [988, 27] width 222 height 19
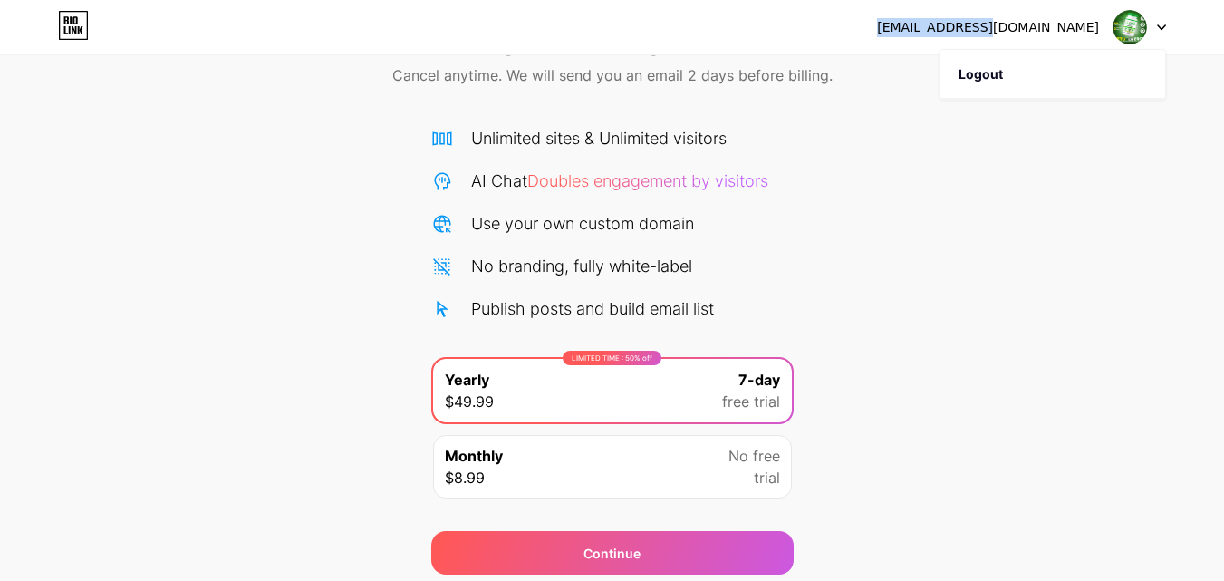
scroll to position [149, 0]
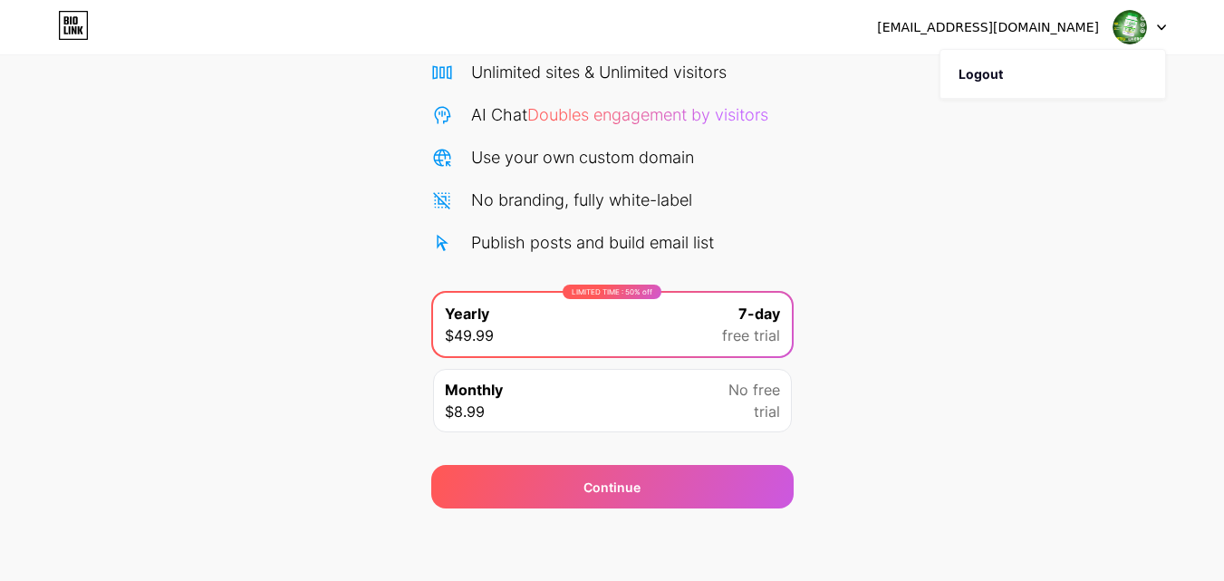
click at [544, 441] on div "LIMITED TIME : 50% off Yearly $49.99 7-day free trial Monthly $8.99 No free tri…" at bounding box center [612, 367] width 362 height 152
click at [578, 409] on div "Monthly $8.99 No free trial" at bounding box center [612, 400] width 359 height 63
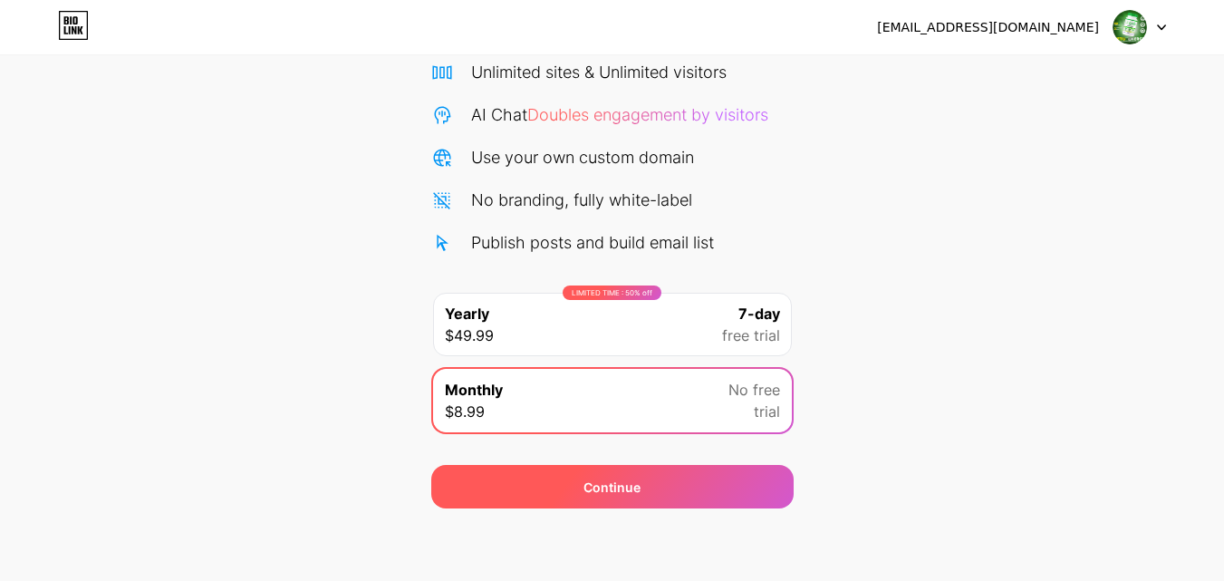
click at [583, 486] on div "Continue" at bounding box center [612, 486] width 362 height 43
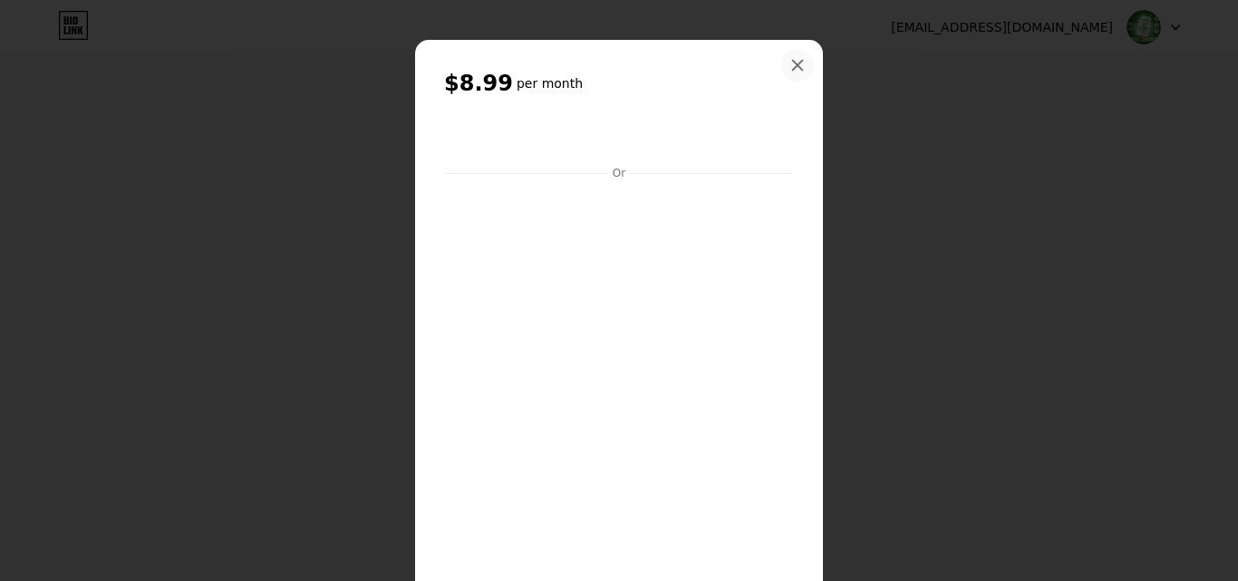
click at [793, 66] on icon at bounding box center [798, 66] width 10 height 10
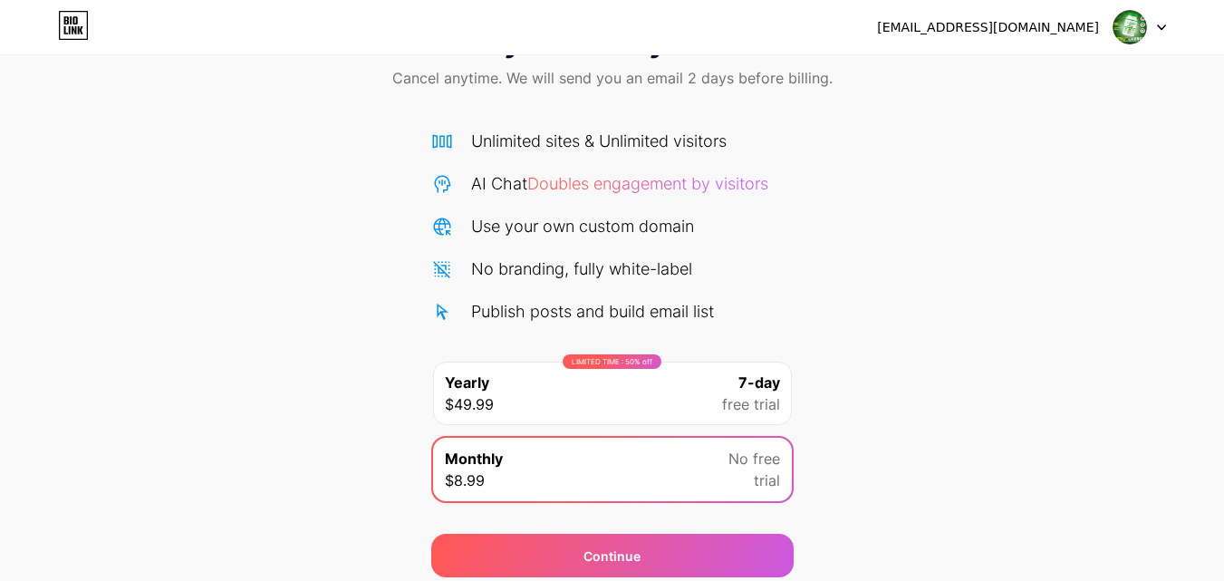
scroll to position [0, 0]
